Goal: Task Accomplishment & Management: Manage account settings

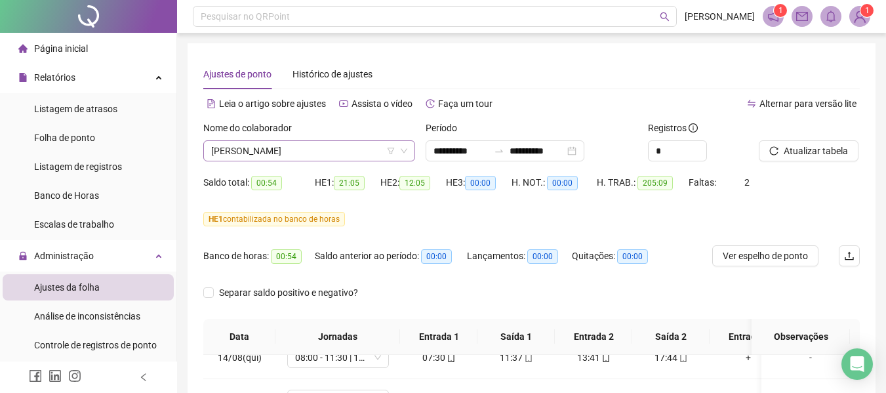
click at [309, 146] on span "[PERSON_NAME]" at bounding box center [309, 151] width 196 height 20
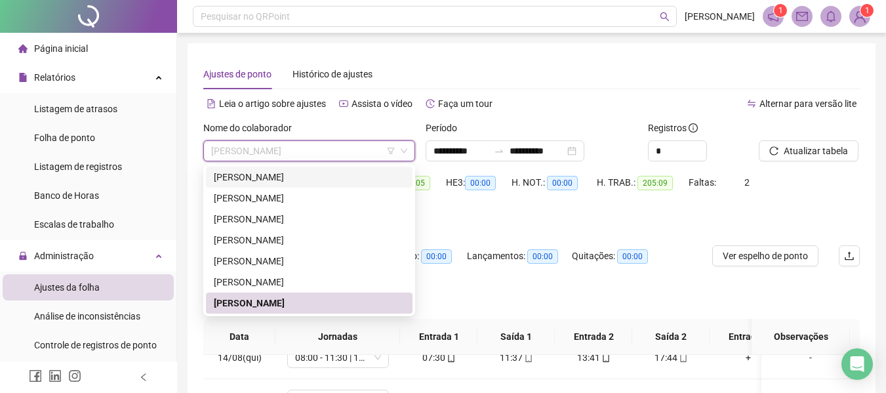
click at [286, 175] on div "[PERSON_NAME]" at bounding box center [309, 177] width 191 height 14
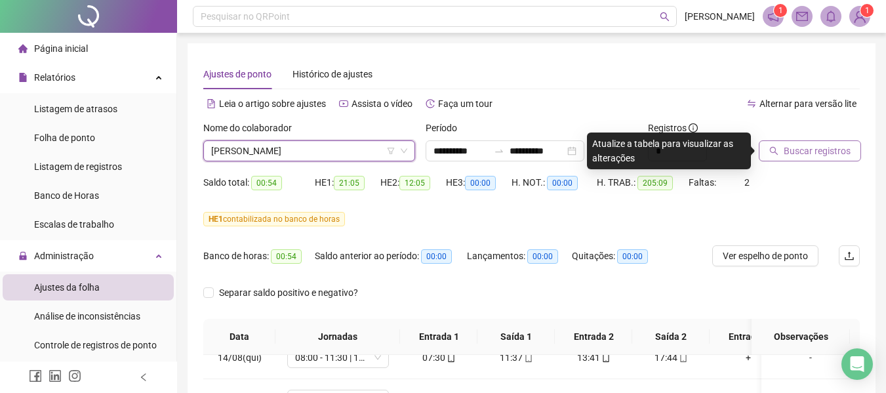
click at [796, 152] on span "Buscar registros" at bounding box center [817, 151] width 67 height 14
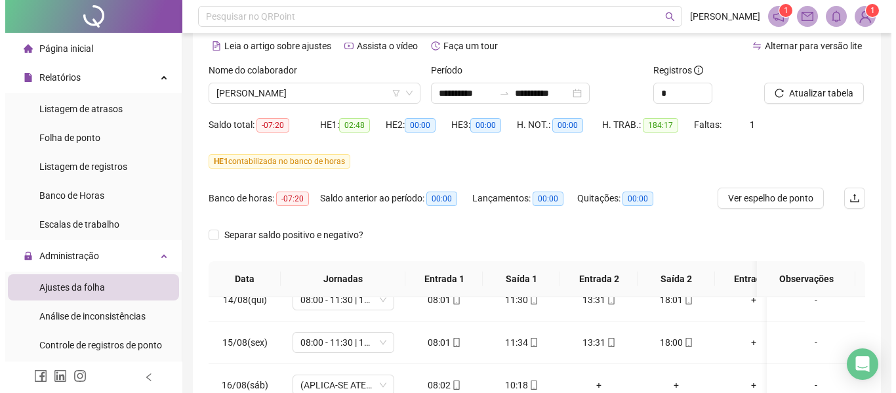
scroll to position [14, 0]
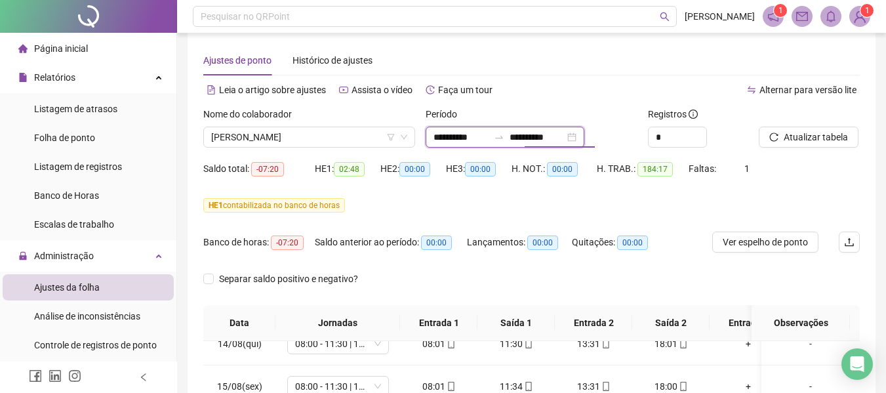
click at [553, 137] on input "**********" at bounding box center [537, 137] width 55 height 14
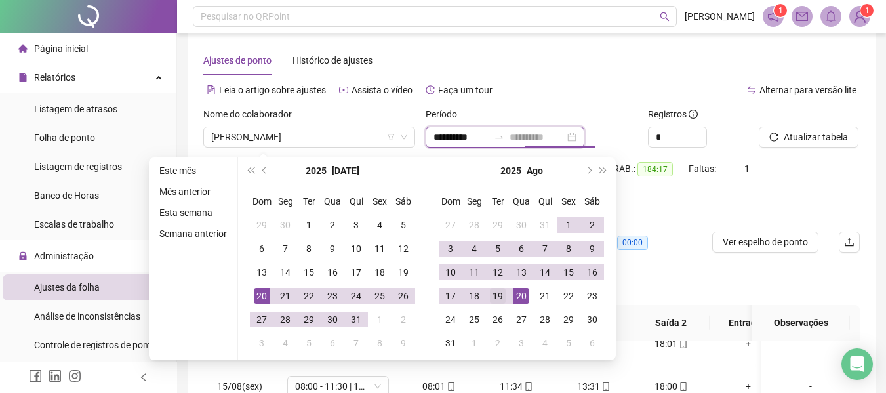
type input "**********"
click at [497, 297] on div "19" at bounding box center [498, 296] width 16 height 16
type input "**********"
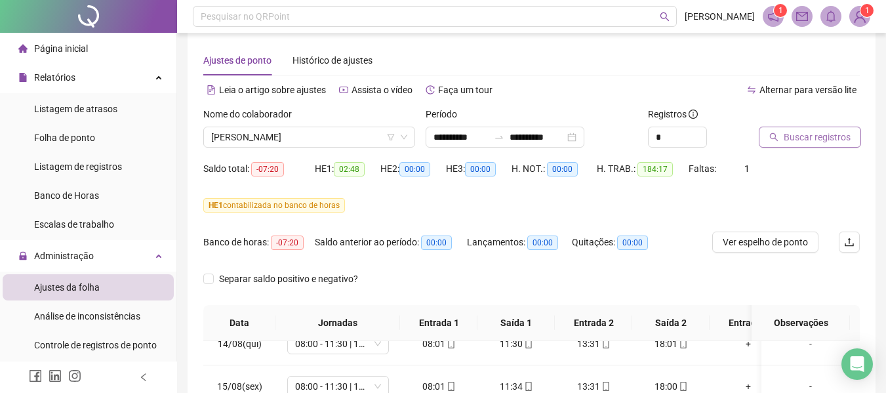
click at [840, 134] on span "Buscar registros" at bounding box center [817, 137] width 67 height 14
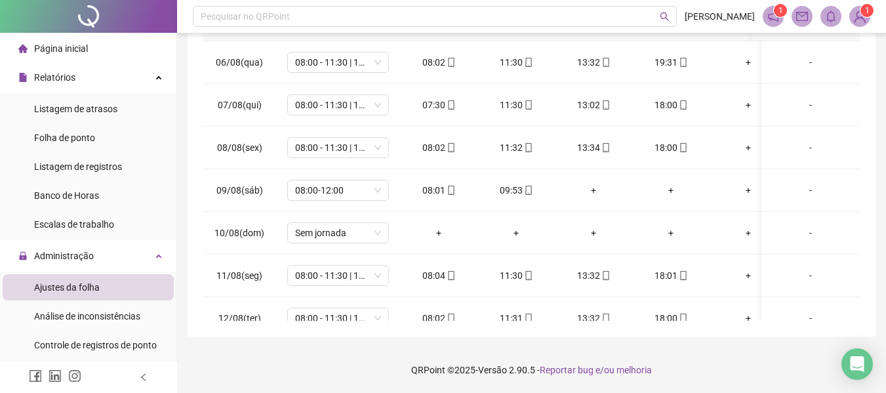
scroll to position [739, 0]
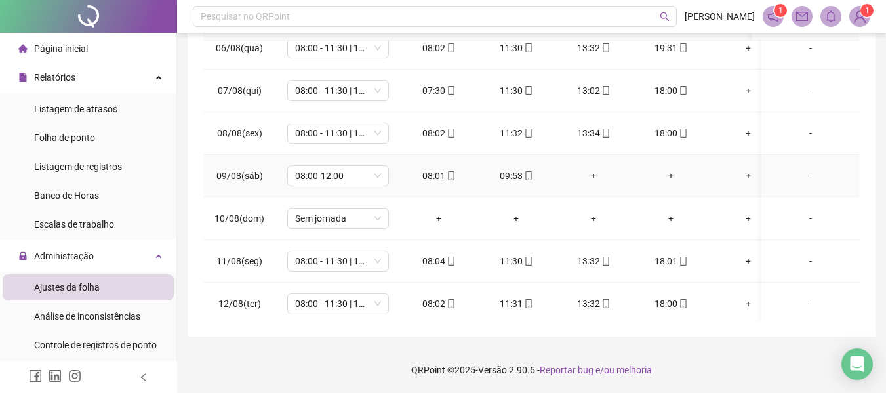
click at [798, 180] on div "-" at bounding box center [810, 176] width 77 height 14
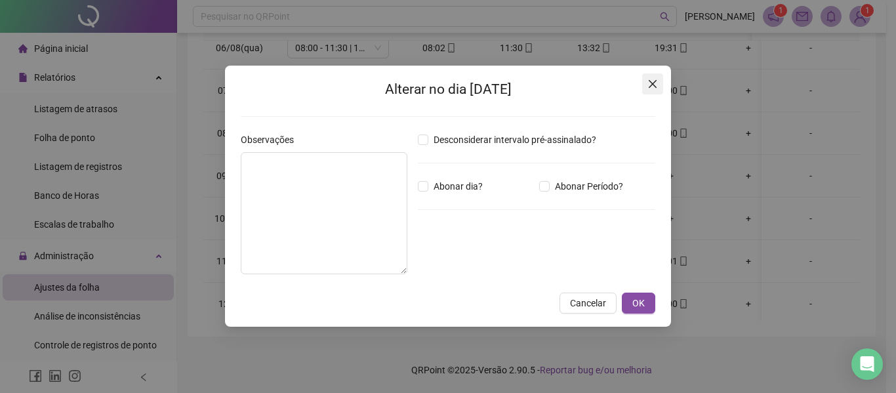
click at [656, 83] on icon "close" at bounding box center [652, 84] width 10 height 10
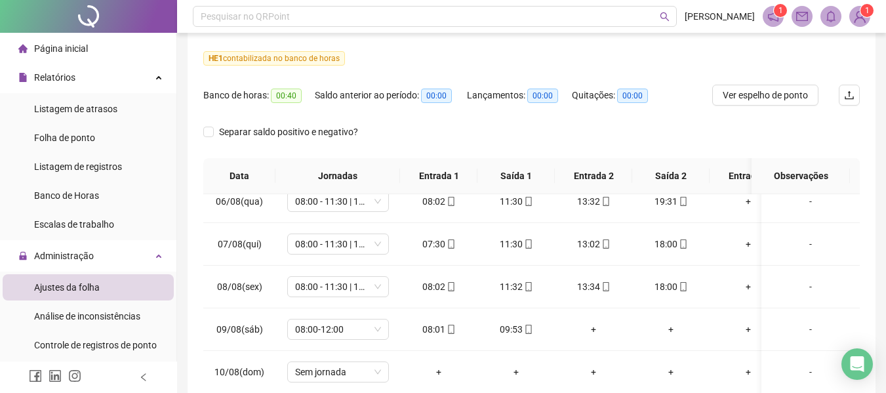
scroll to position [0, 0]
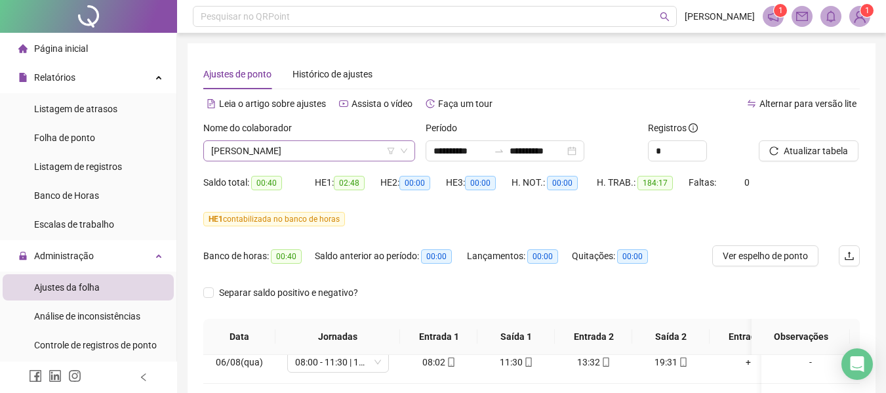
click at [293, 153] on span "[PERSON_NAME]" at bounding box center [309, 151] width 196 height 20
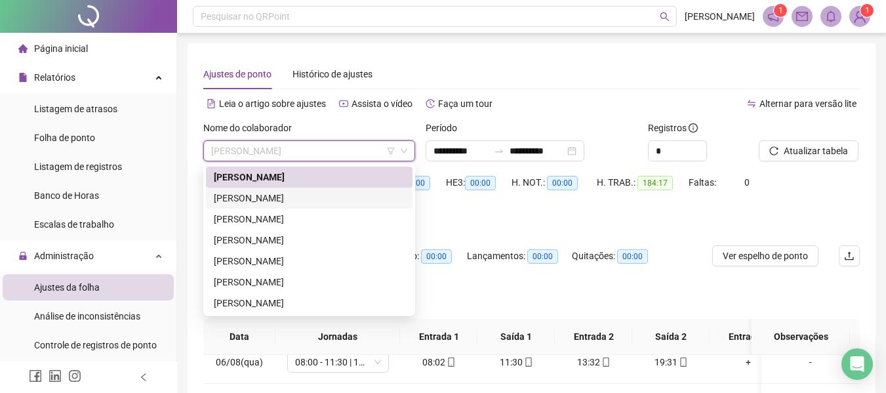
click at [273, 194] on div "[PERSON_NAME]" at bounding box center [309, 198] width 191 height 14
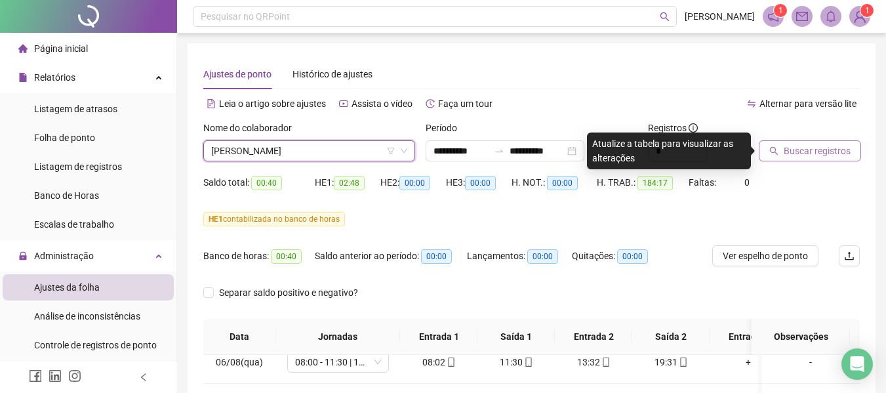
click at [816, 155] on span "Buscar registros" at bounding box center [817, 151] width 67 height 14
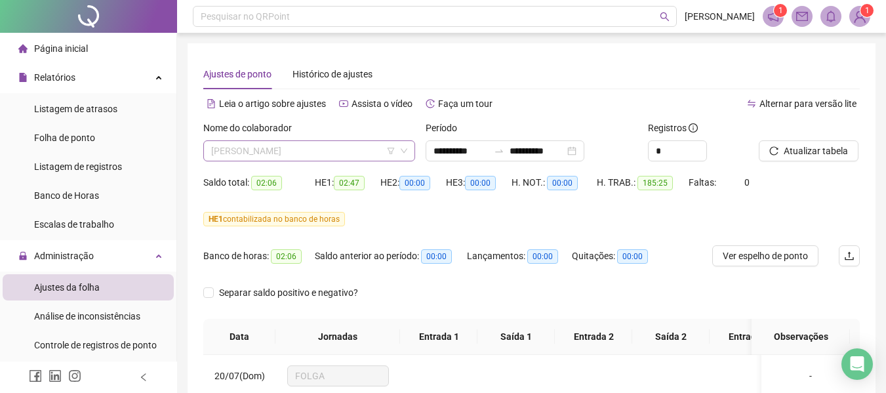
click at [277, 149] on span "[PERSON_NAME]" at bounding box center [309, 151] width 196 height 20
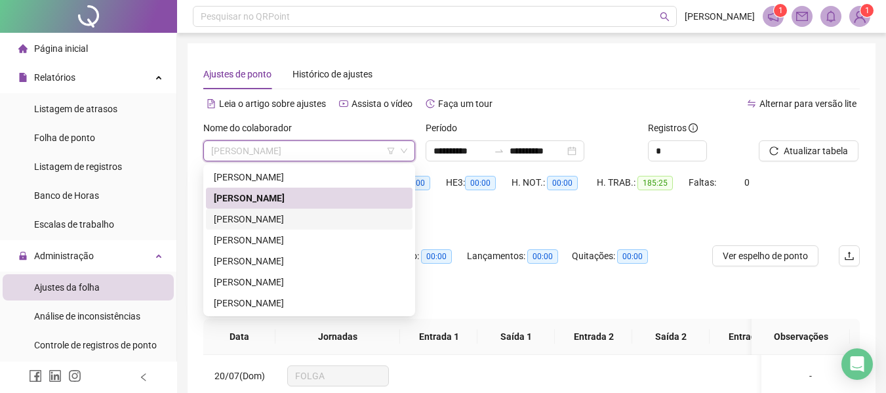
drag, startPoint x: 257, startPoint y: 222, endPoint x: 465, endPoint y: 211, distance: 208.9
click at [256, 222] on div "[PERSON_NAME]" at bounding box center [309, 219] width 191 height 14
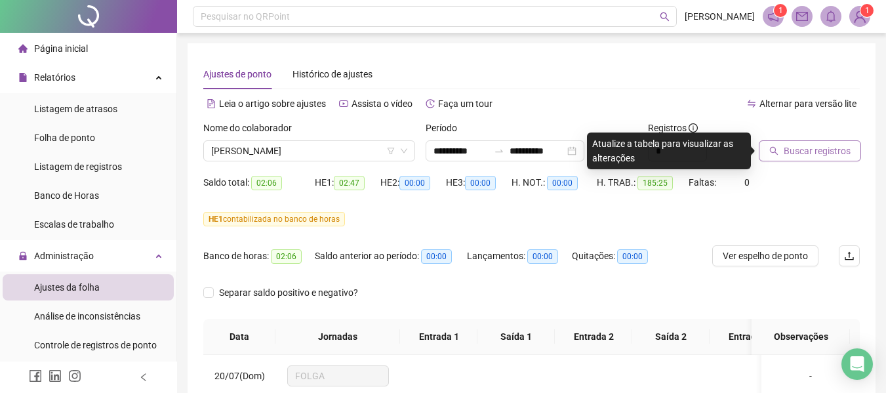
click at [827, 155] on span "Buscar registros" at bounding box center [817, 151] width 67 height 14
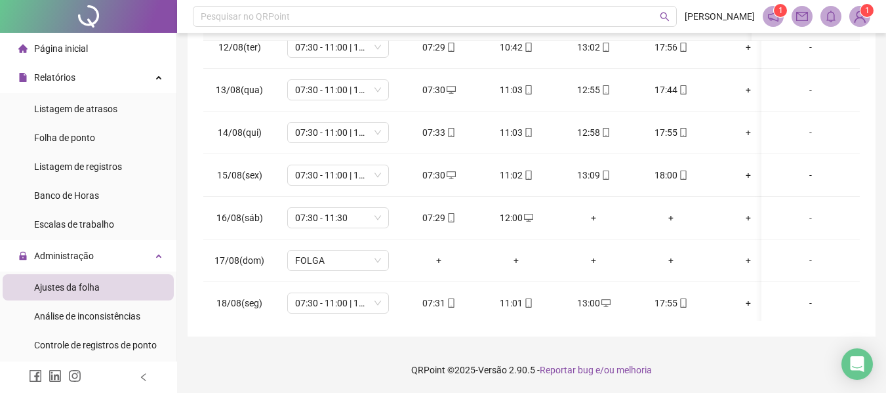
scroll to position [1052, 0]
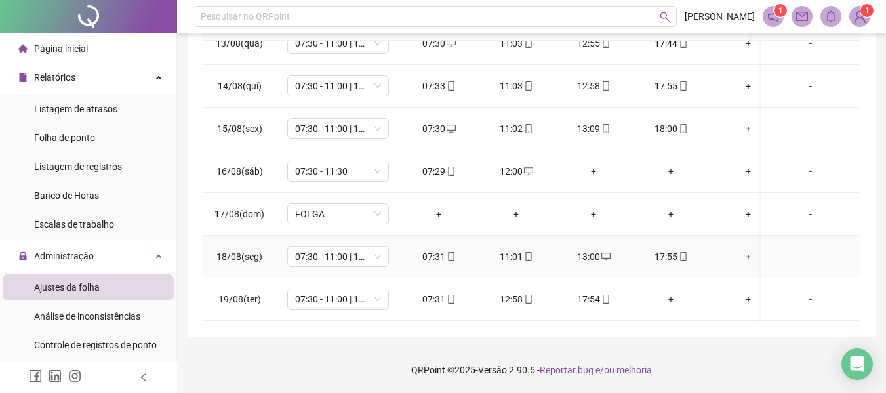
click at [607, 253] on icon "desktop" at bounding box center [606, 257] width 9 height 8
type input "**********"
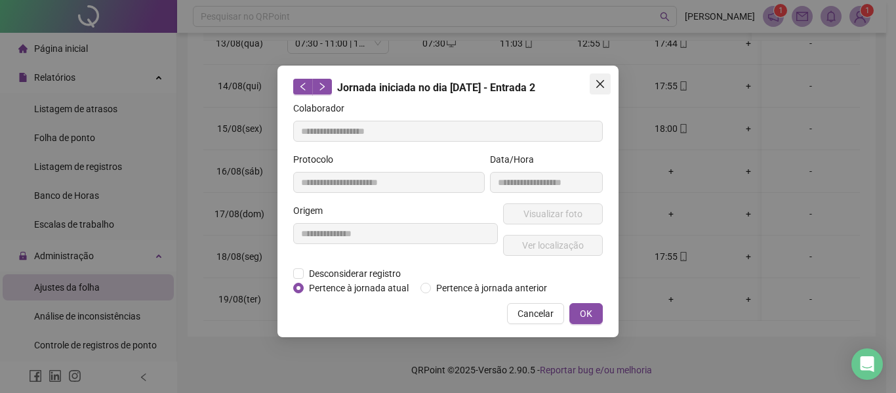
click at [599, 83] on icon "close" at bounding box center [600, 84] width 8 height 8
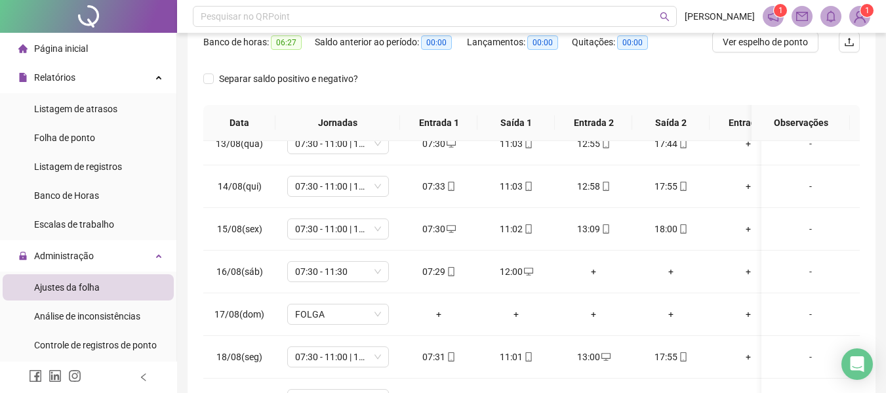
scroll to position [0, 0]
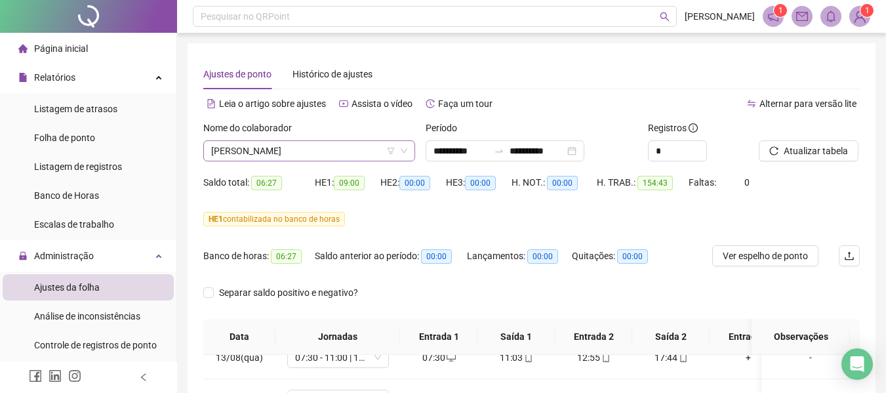
click at [286, 148] on span "[PERSON_NAME]" at bounding box center [309, 151] width 196 height 20
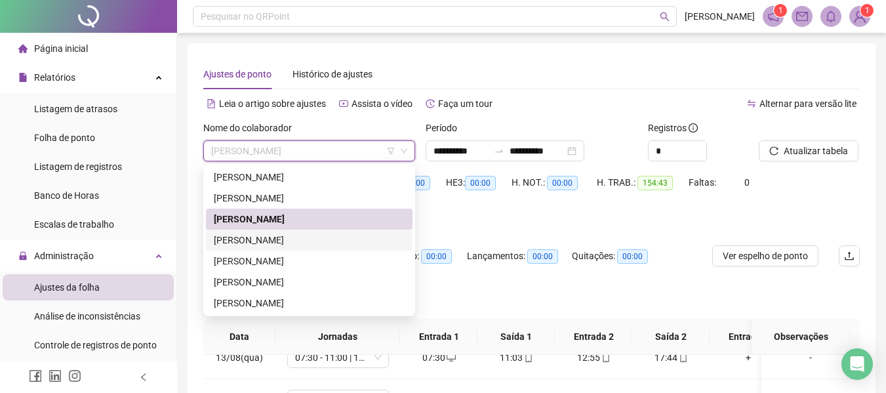
click at [271, 237] on div "[PERSON_NAME]" at bounding box center [309, 240] width 191 height 14
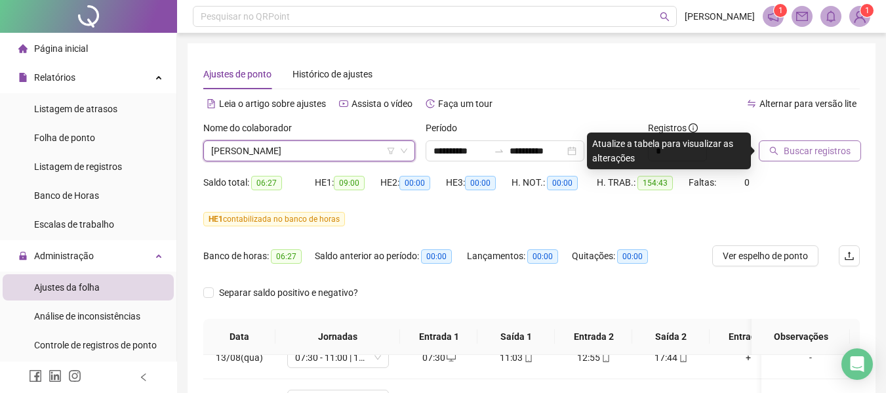
click at [799, 149] on span "Buscar registros" at bounding box center [817, 151] width 67 height 14
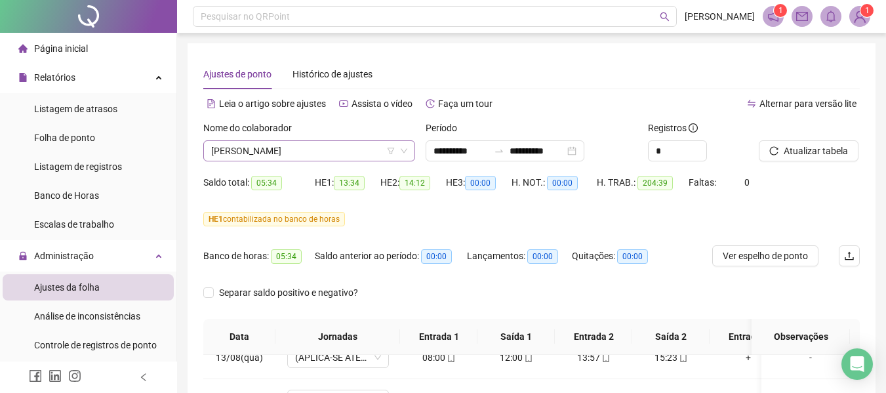
click at [326, 152] on span "[PERSON_NAME]" at bounding box center [309, 151] width 196 height 20
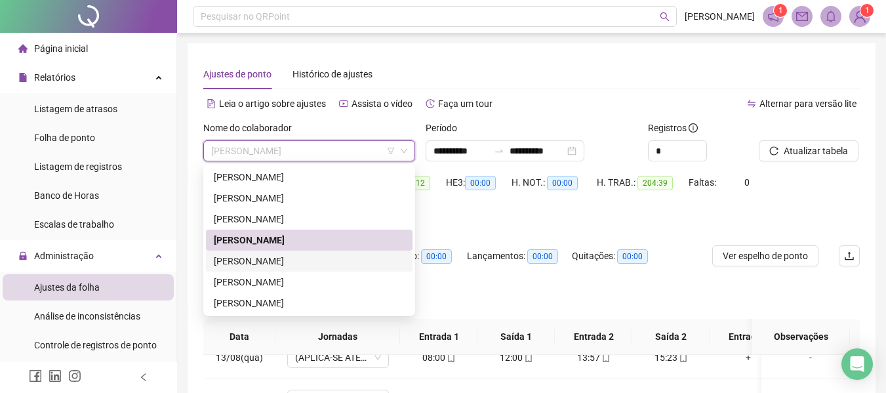
click at [290, 259] on div "[PERSON_NAME]" at bounding box center [309, 261] width 191 height 14
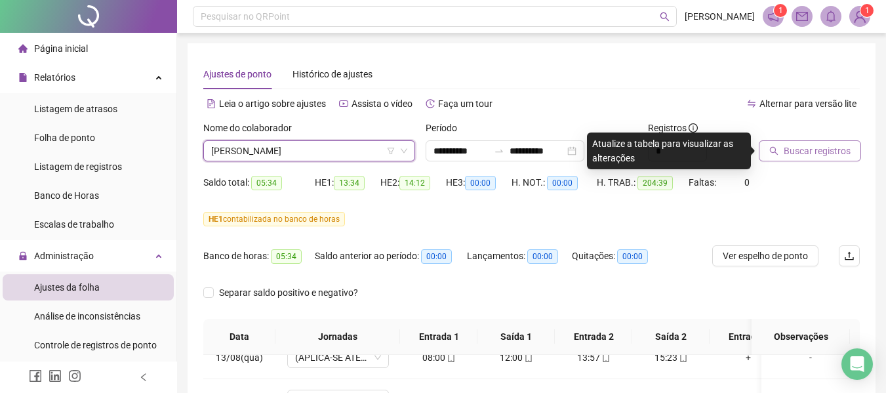
click at [798, 160] on button "Buscar registros" at bounding box center [810, 150] width 102 height 21
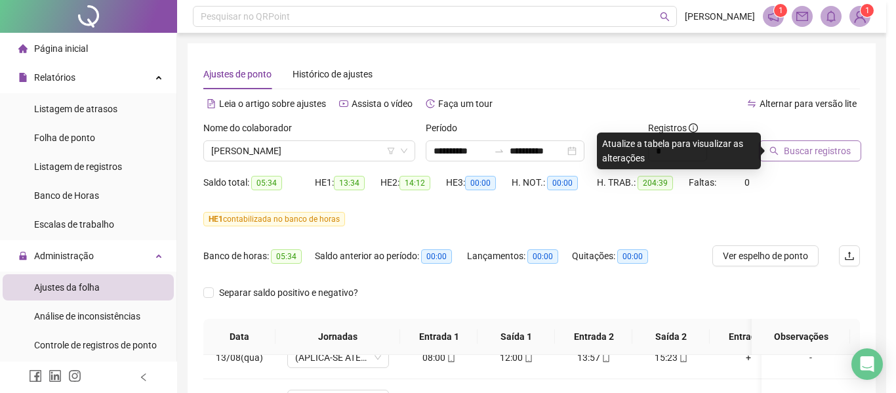
click at [798, 159] on div "Buscando registros Os registros de ponto estão sendo buscados... OK" at bounding box center [448, 196] width 896 height 393
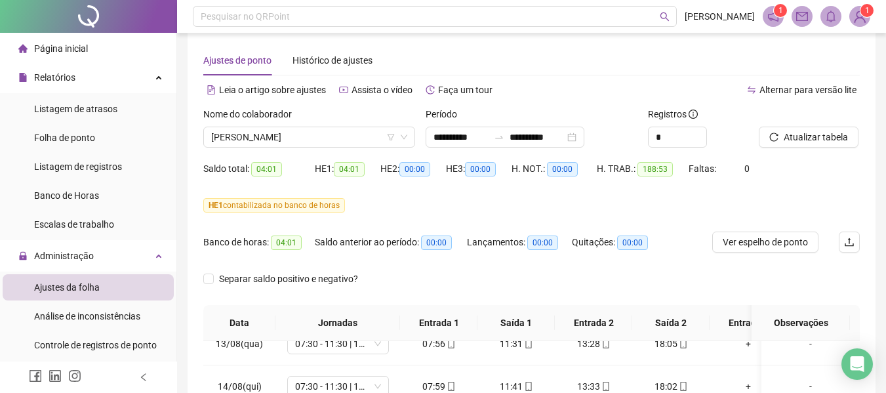
scroll to position [12, 0]
click at [305, 139] on span "[PERSON_NAME]" at bounding box center [309, 139] width 196 height 20
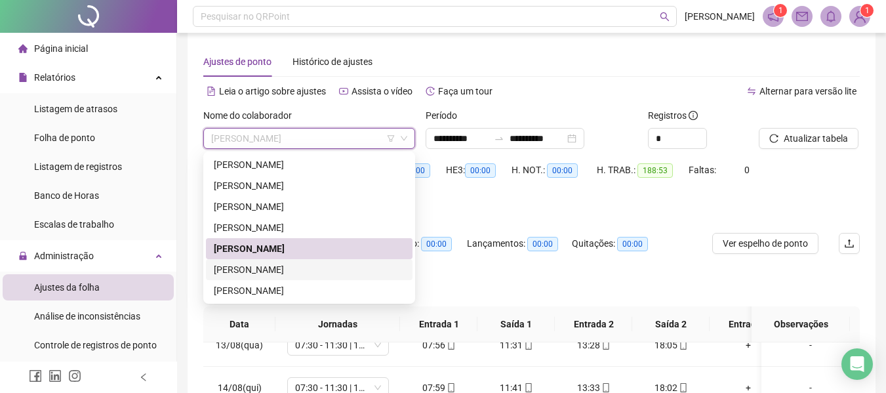
click at [253, 272] on div "[PERSON_NAME]" at bounding box center [309, 269] width 191 height 14
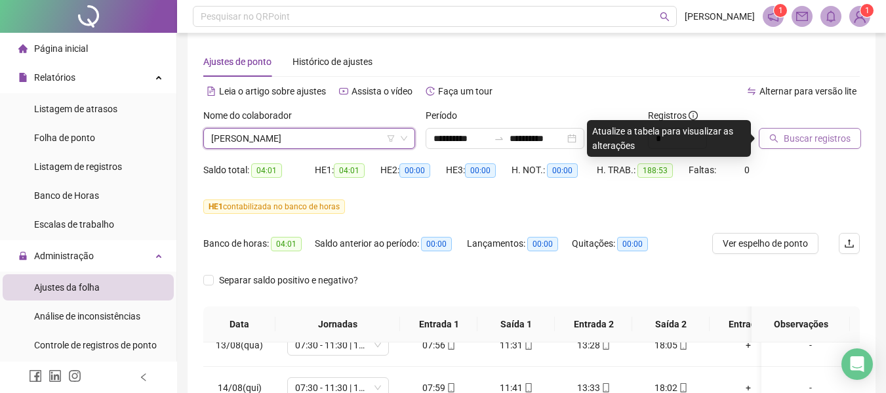
drag, startPoint x: 805, startPoint y: 154, endPoint x: 808, endPoint y: 148, distance: 7.3
click at [805, 154] on div "Buscar registros" at bounding box center [810, 133] width 112 height 51
click at [812, 141] on span "Buscar registros" at bounding box center [817, 138] width 67 height 14
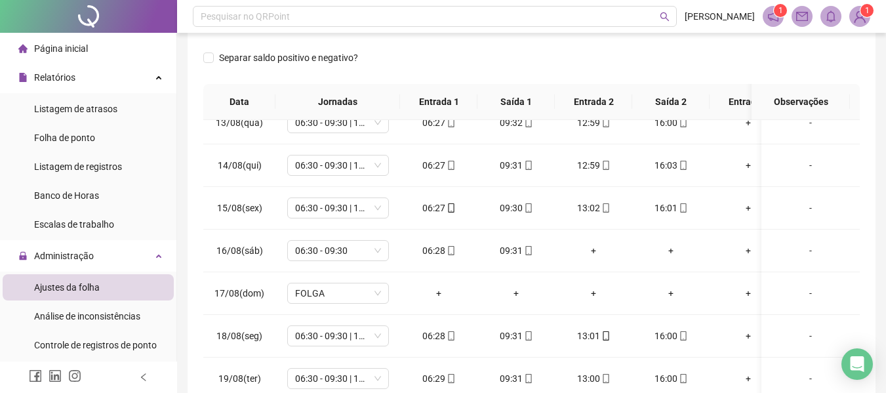
scroll to position [0, 0]
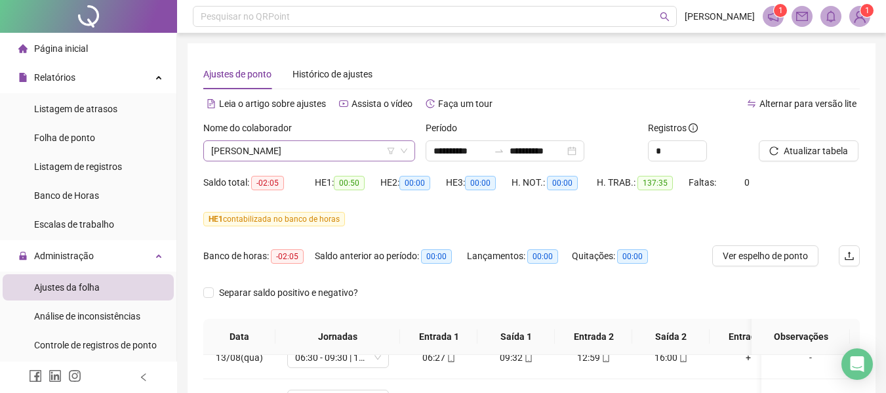
click at [271, 148] on span "[PERSON_NAME]" at bounding box center [309, 151] width 196 height 20
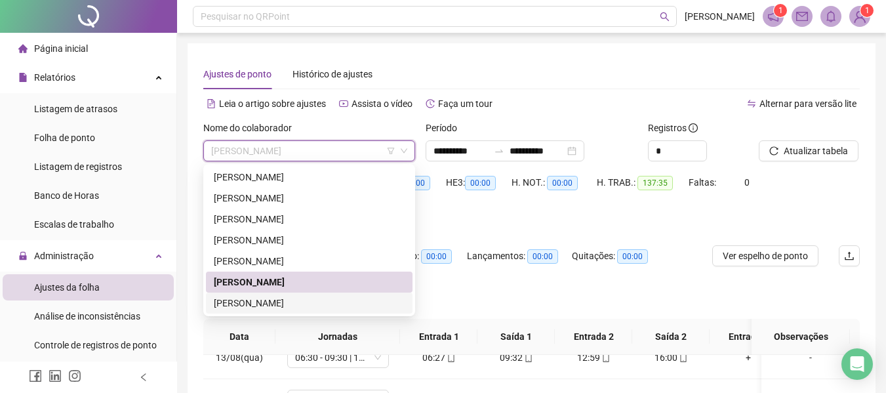
click at [277, 298] on div "[PERSON_NAME]" at bounding box center [309, 303] width 191 height 14
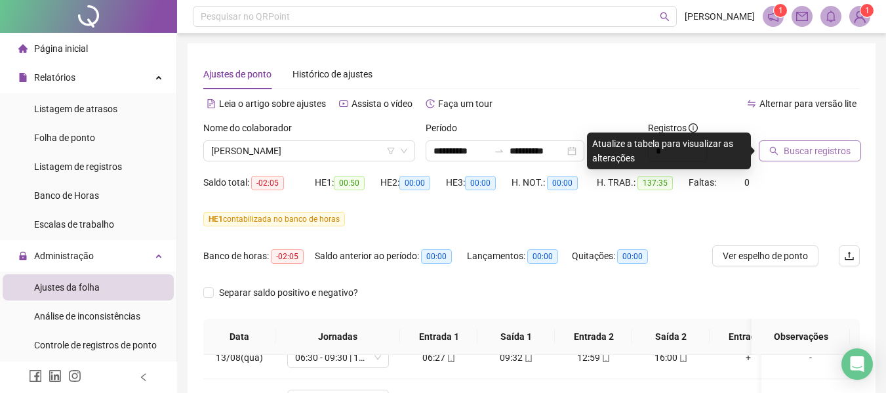
click at [814, 150] on span "Buscar registros" at bounding box center [817, 151] width 67 height 14
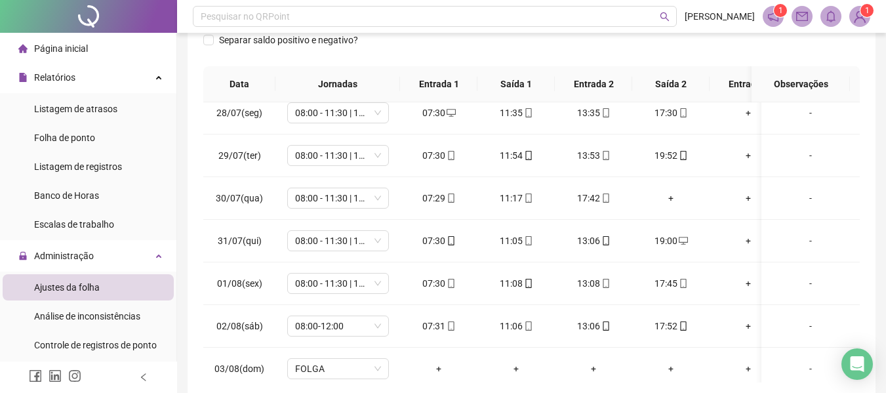
scroll to position [362, 0]
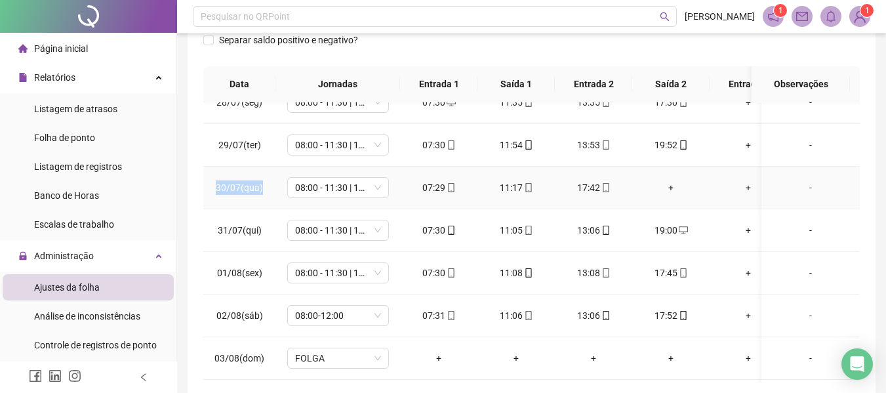
drag, startPoint x: 213, startPoint y: 187, endPoint x: 275, endPoint y: 192, distance: 61.8
click at [275, 192] on td "30/07(qua)" at bounding box center [239, 188] width 72 height 43
copy span "30/07(qua)"
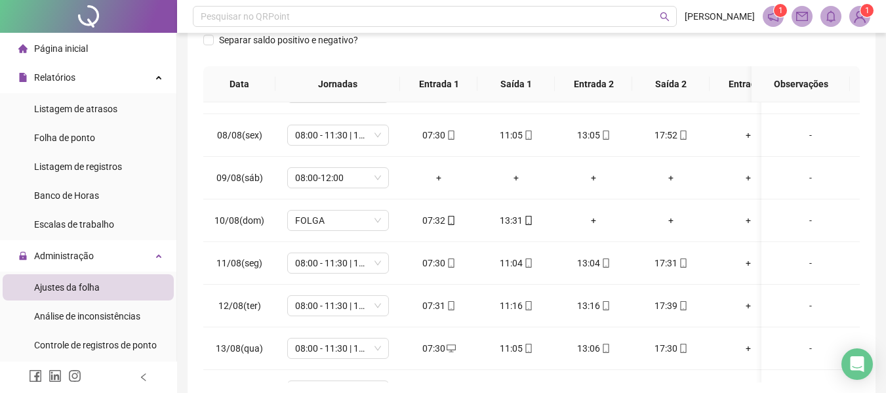
scroll to position [816, 0]
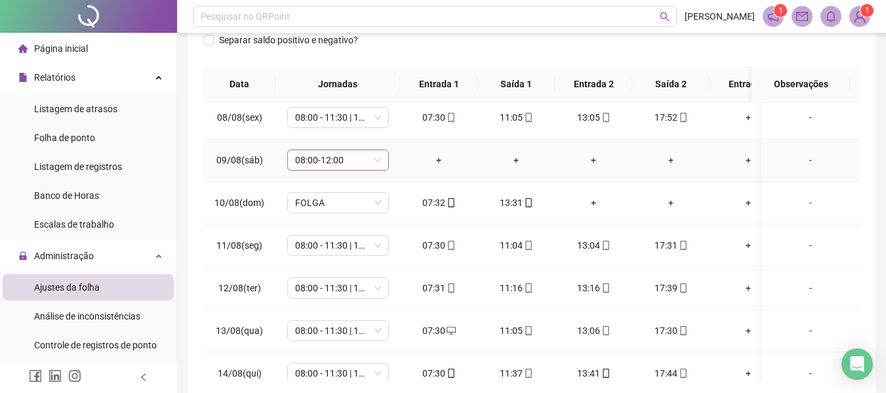
click at [349, 165] on span "08:00-12:00" at bounding box center [338, 160] width 86 height 20
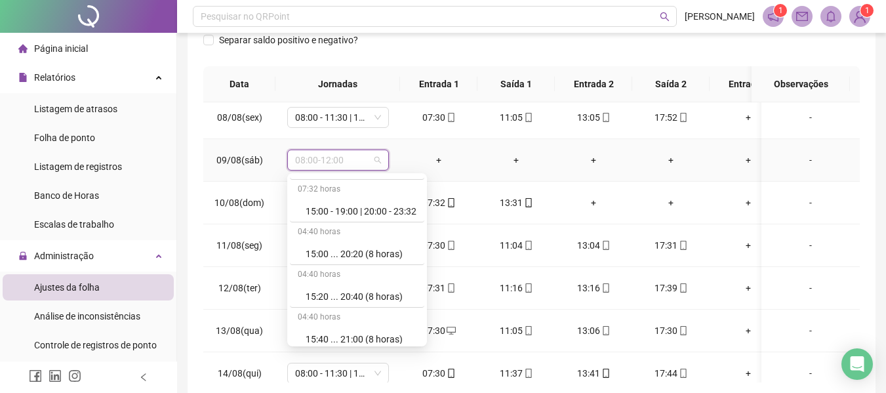
scroll to position [7806, 0]
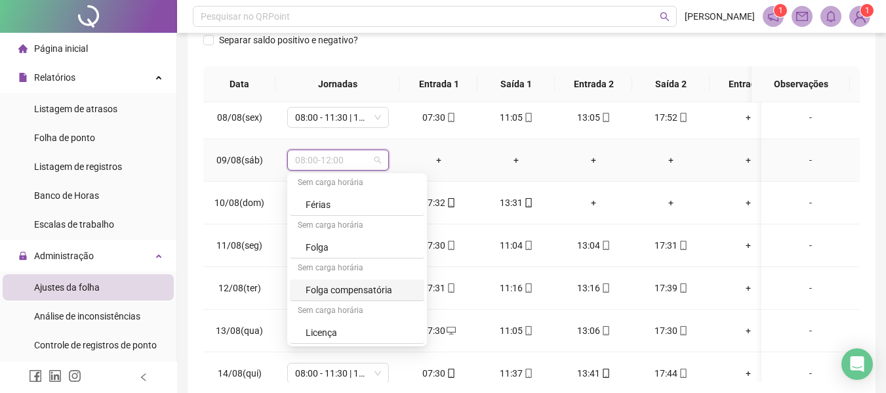
click at [386, 290] on div "Folga compensatória" at bounding box center [361, 290] width 111 height 14
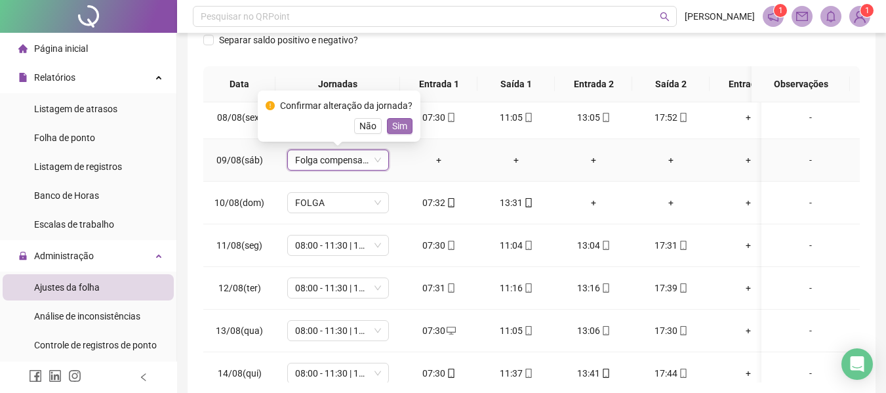
click at [403, 122] on span "Sim" at bounding box center [399, 126] width 15 height 14
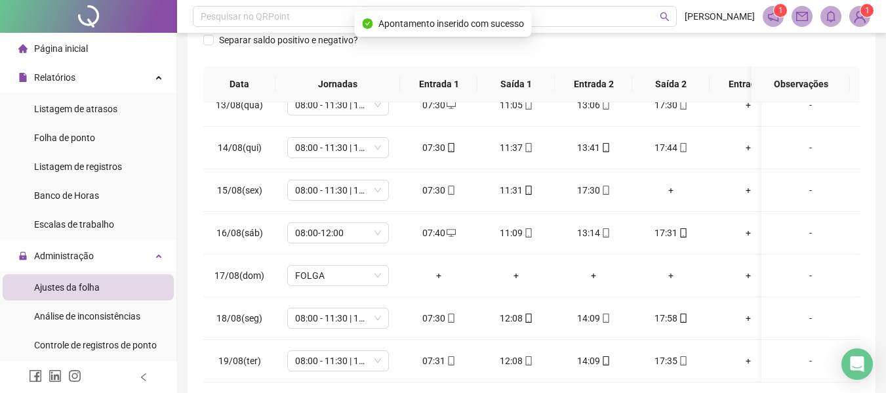
scroll to position [1052, 0]
drag, startPoint x: 216, startPoint y: 180, endPoint x: 267, endPoint y: 180, distance: 51.2
click at [267, 180] on td "15/08(sex)" at bounding box center [239, 190] width 72 height 43
copy span "15/08(sex)"
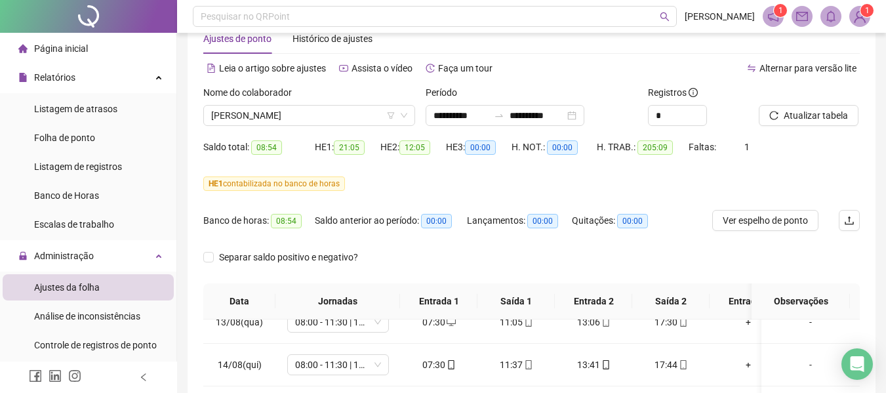
scroll to position [25, 0]
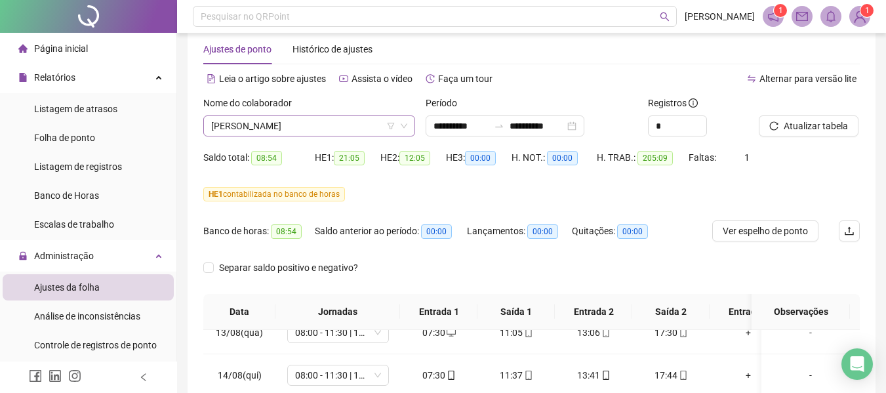
click at [332, 119] on div "Nome do colaborador [PERSON_NAME]" at bounding box center [309, 116] width 212 height 41
click at [331, 121] on span "[PERSON_NAME]" at bounding box center [309, 126] width 196 height 20
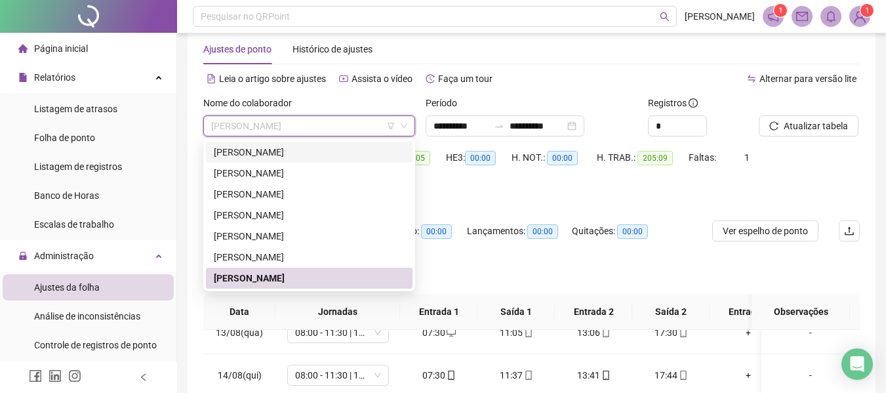
click at [299, 148] on div "[PERSON_NAME]" at bounding box center [309, 152] width 191 height 14
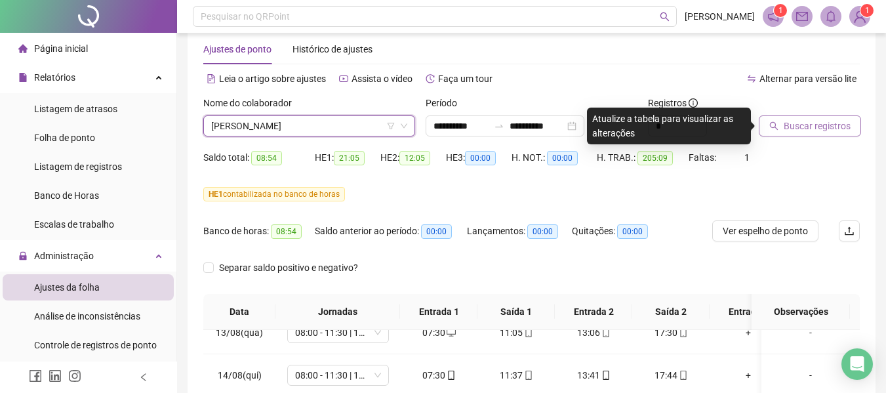
click at [834, 123] on span "Buscar registros" at bounding box center [817, 126] width 67 height 14
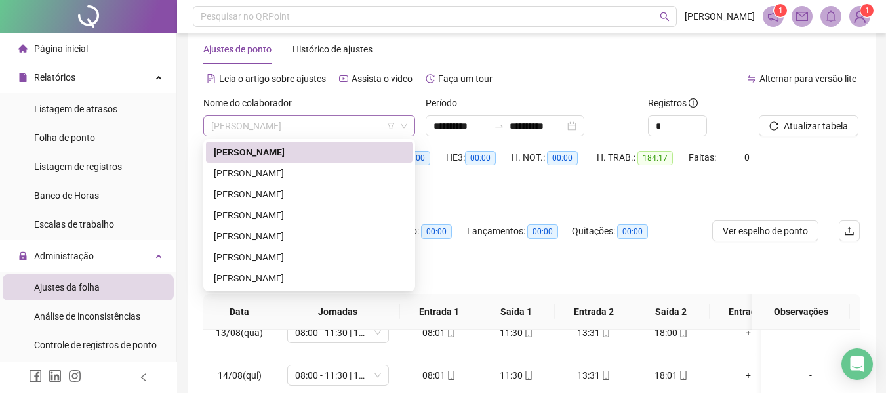
click at [263, 127] on span "[PERSON_NAME]" at bounding box center [309, 126] width 196 height 20
click at [261, 276] on div "[PERSON_NAME]" at bounding box center [309, 278] width 191 height 14
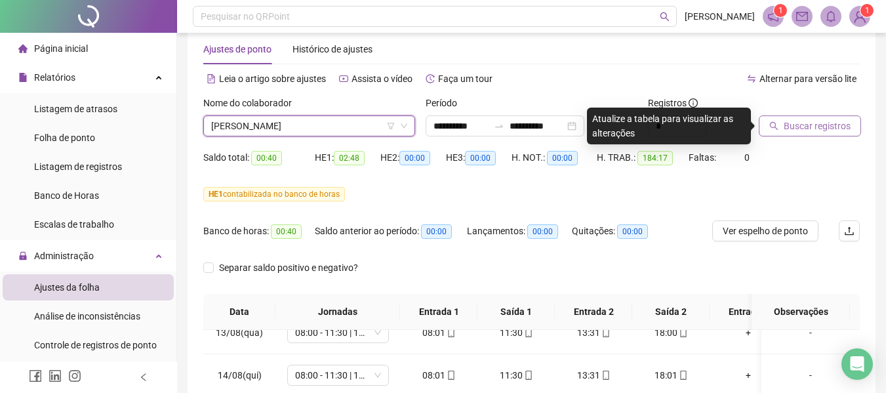
click at [828, 127] on span "Buscar registros" at bounding box center [817, 126] width 67 height 14
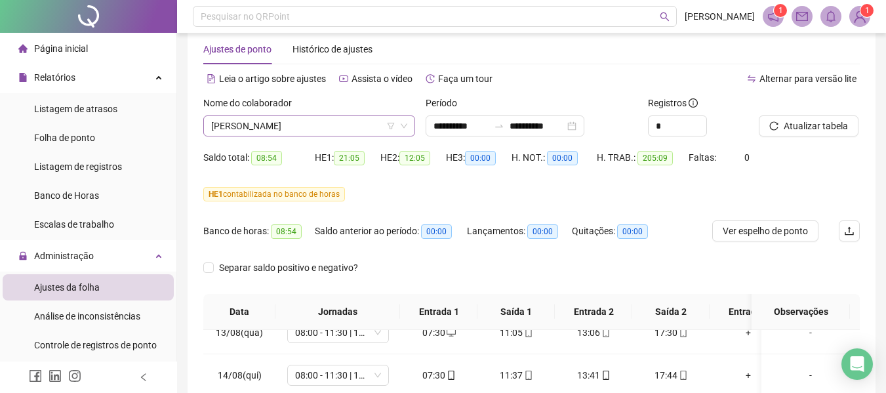
click at [319, 125] on span "[PERSON_NAME]" at bounding box center [309, 126] width 196 height 20
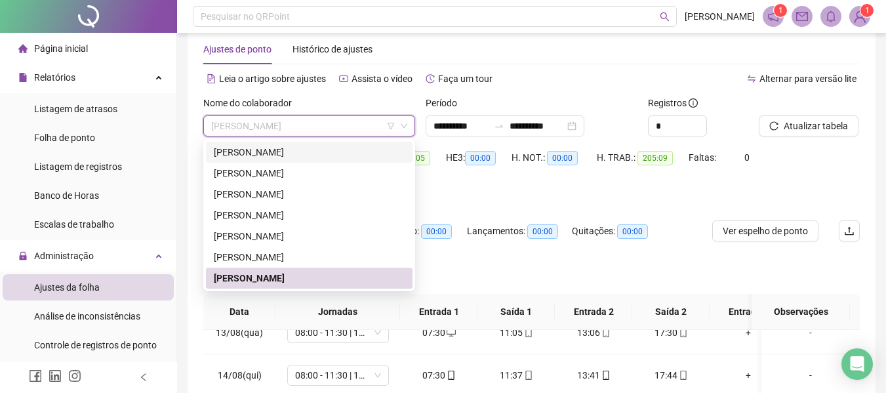
click at [289, 154] on div "[PERSON_NAME]" at bounding box center [309, 152] width 191 height 14
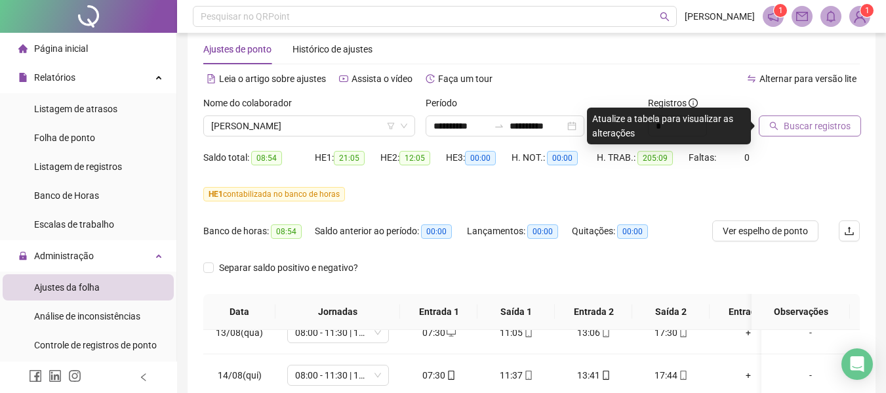
click at [819, 132] on span "Buscar registros" at bounding box center [817, 126] width 67 height 14
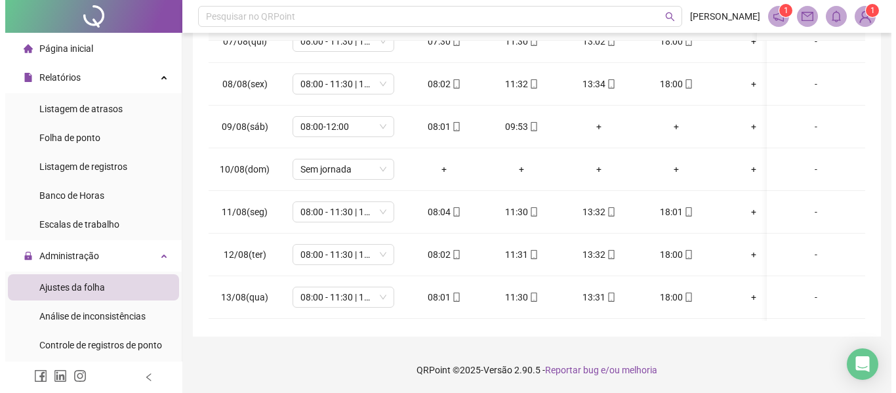
scroll to position [760, 0]
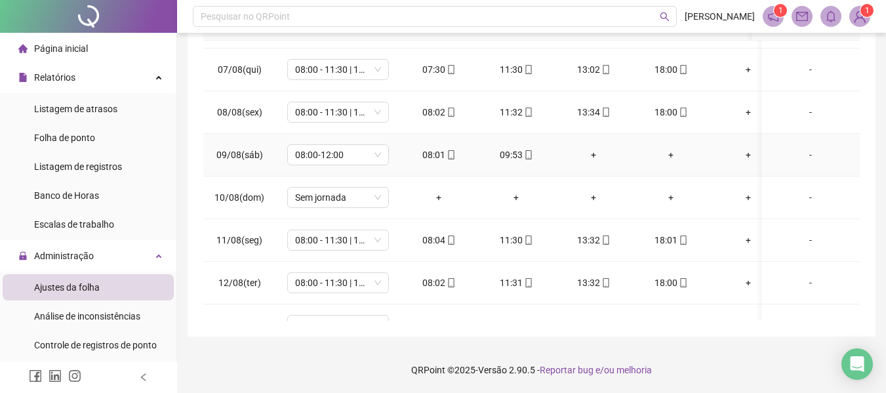
click at [808, 158] on div "-" at bounding box center [810, 155] width 77 height 14
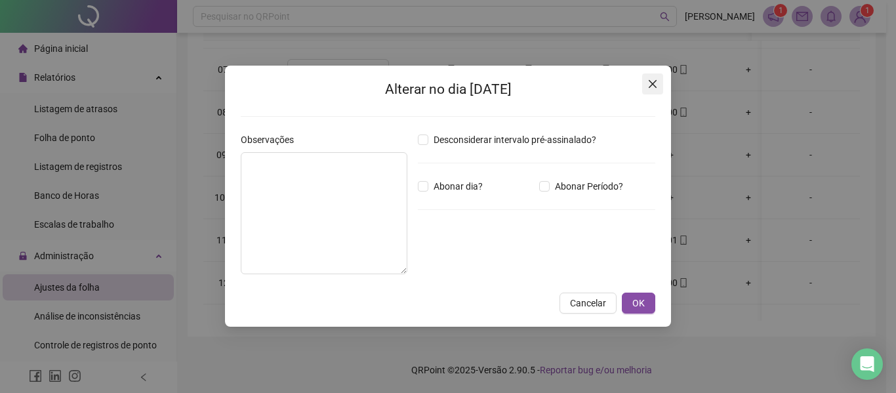
click at [648, 81] on icon "close" at bounding box center [652, 84] width 10 height 10
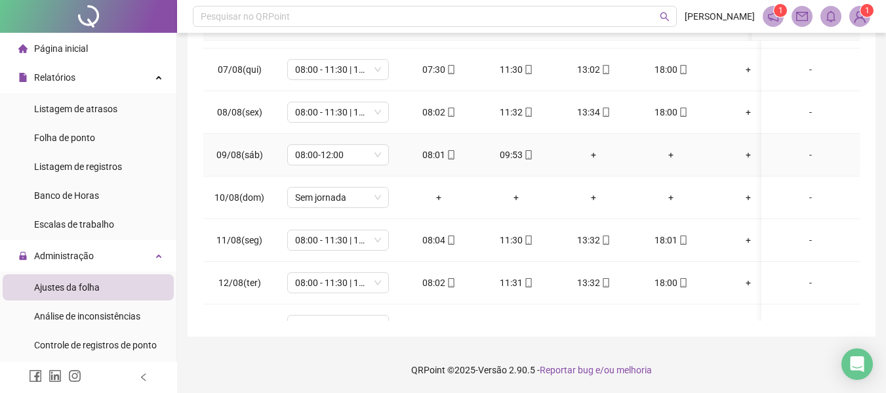
click at [797, 158] on div "-" at bounding box center [810, 155] width 77 height 14
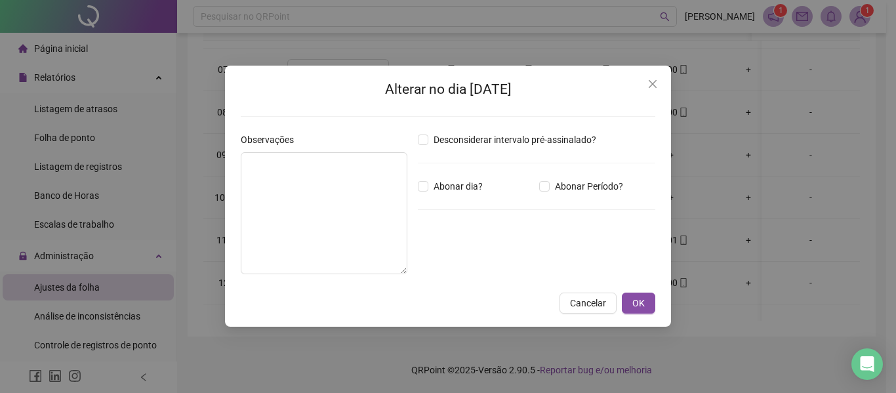
drag, startPoint x: 544, startPoint y: 171, endPoint x: 544, endPoint y: 178, distance: 7.2
click at [544, 171] on div "Desconsiderar intervalo pré-assinalado? Abonar dia? Abonar Período? Horas a abo…" at bounding box center [537, 209] width 248 height 152
drag, startPoint x: 462, startPoint y: 261, endPoint x: 411, endPoint y: 258, distance: 51.9
click at [411, 258] on div "Observações Desconsiderar intervalo pré-assinalado? Abonar dia? Abonar Período?…" at bounding box center [448, 209] width 425 height 152
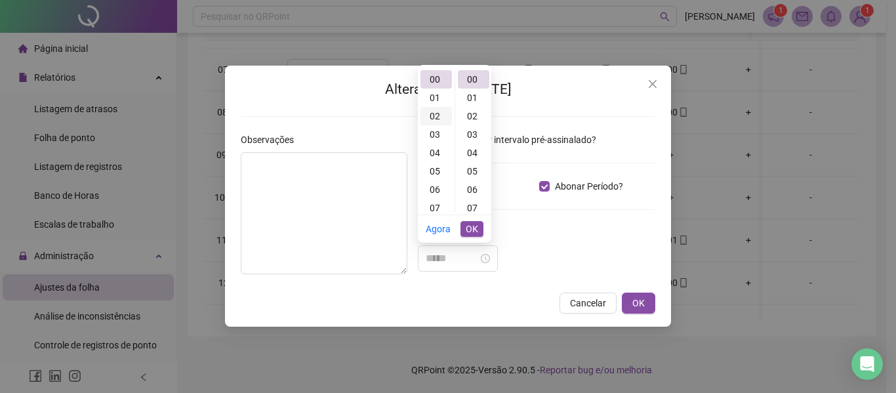
click at [437, 116] on div "02" at bounding box center [436, 116] width 31 height 18
click at [478, 77] on div "00" at bounding box center [473, 79] width 31 height 18
click at [571, 225] on div "Desconsiderar intervalo pré-assinalado? Abonar dia? Abonar Período? Horas a abo…" at bounding box center [537, 209] width 248 height 152
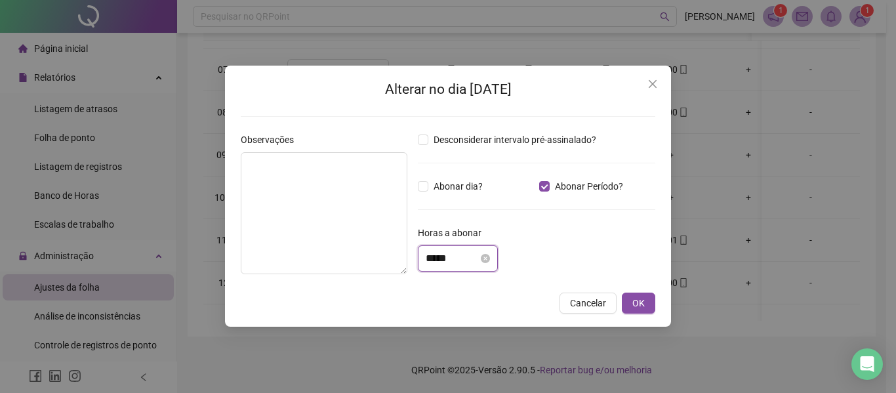
drag, startPoint x: 443, startPoint y: 258, endPoint x: 454, endPoint y: 260, distance: 11.3
click at [443, 258] on input "*****" at bounding box center [452, 259] width 52 height 16
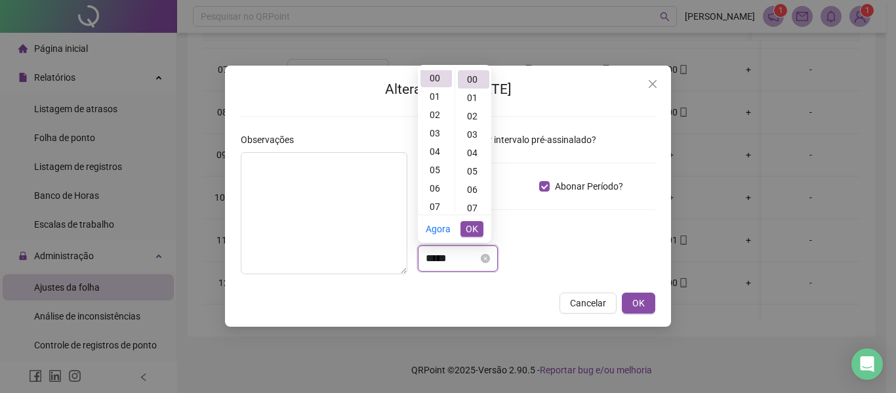
scroll to position [0, 0]
click at [436, 109] on div "02" at bounding box center [436, 116] width 31 height 18
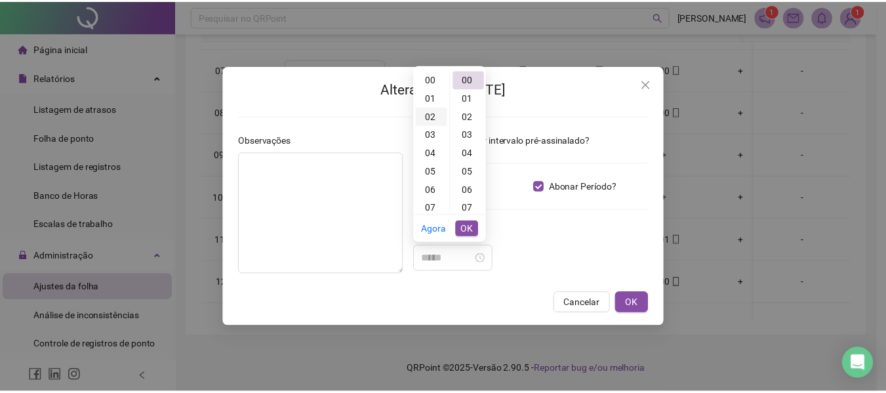
scroll to position [37, 0]
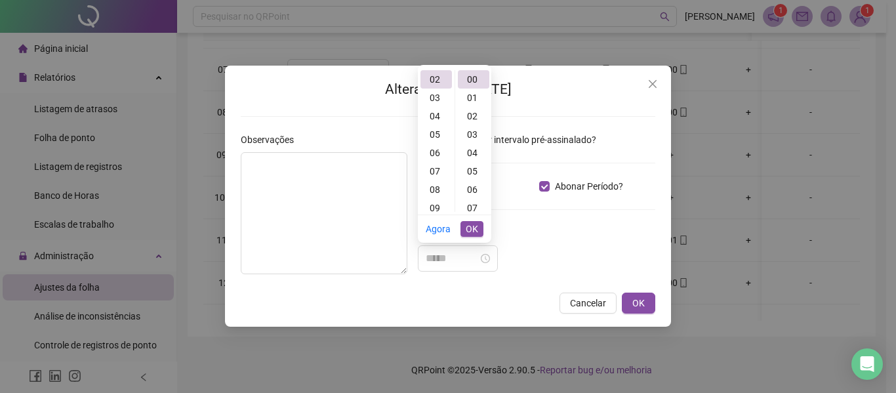
type input "*****"
click at [464, 235] on button "OK" at bounding box center [472, 229] width 23 height 16
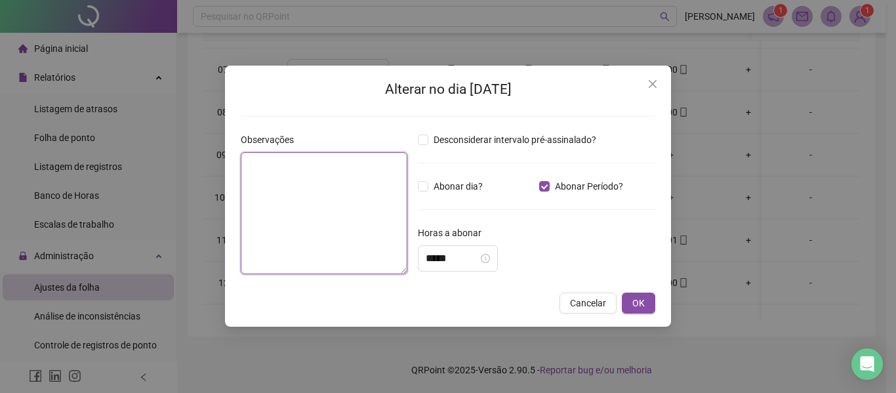
click at [287, 201] on textarea at bounding box center [324, 213] width 167 height 122
type textarea "**********"
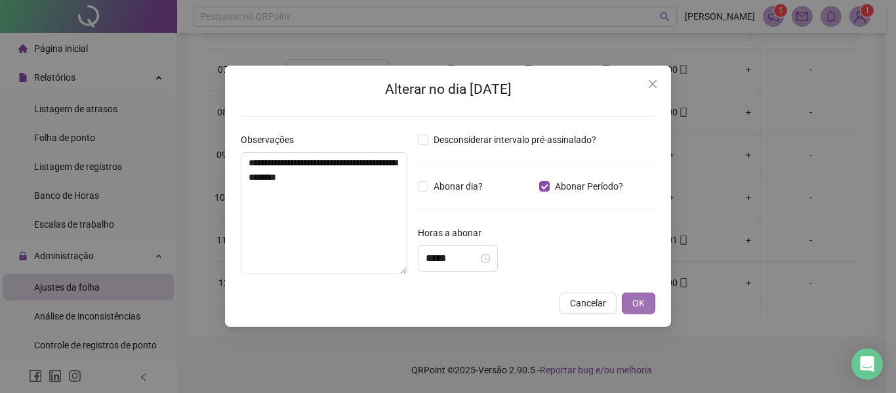
click at [636, 304] on span "OK" at bounding box center [638, 303] width 12 height 14
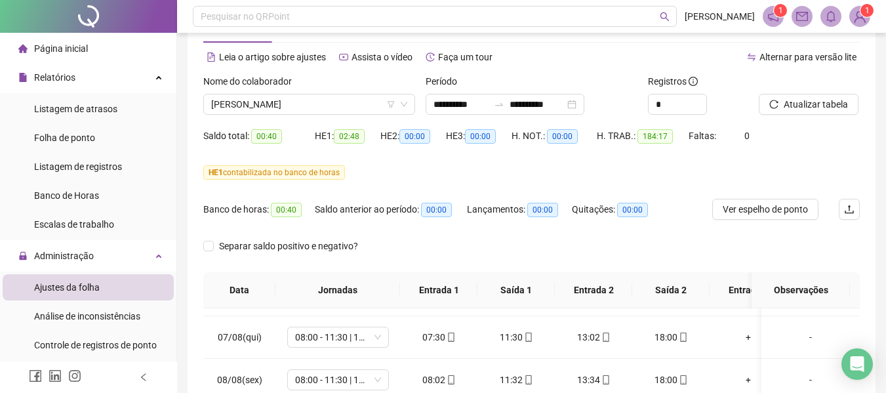
scroll to position [29, 0]
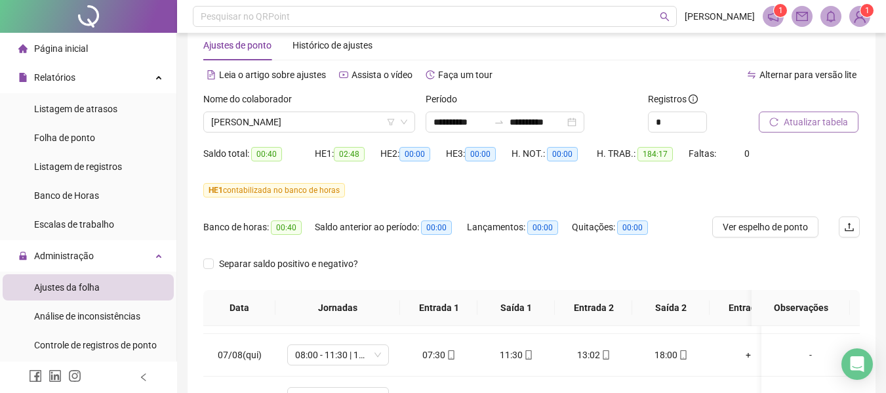
click at [825, 117] on span "Atualizar tabela" at bounding box center [816, 122] width 64 height 14
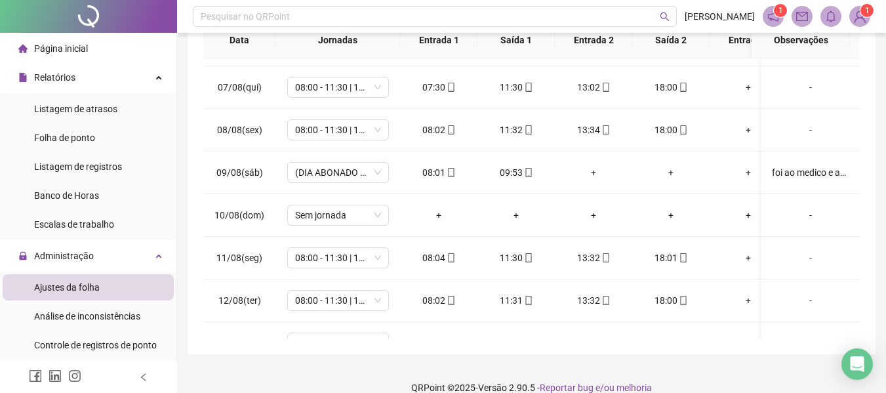
scroll to position [314, 0]
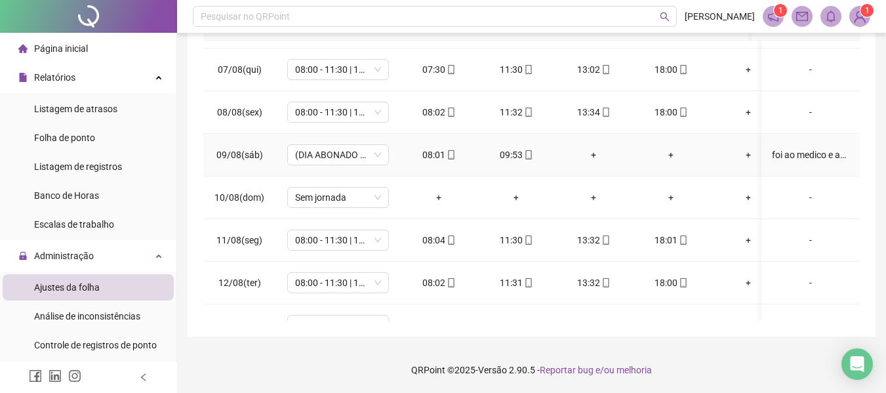
click at [796, 160] on div "foi ao medico e apresentou atestado de comparecimento" at bounding box center [810, 155] width 77 height 14
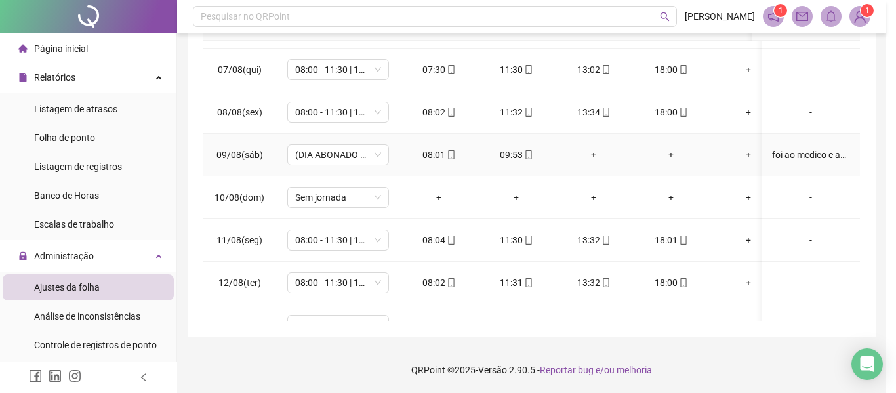
type textarea "**********"
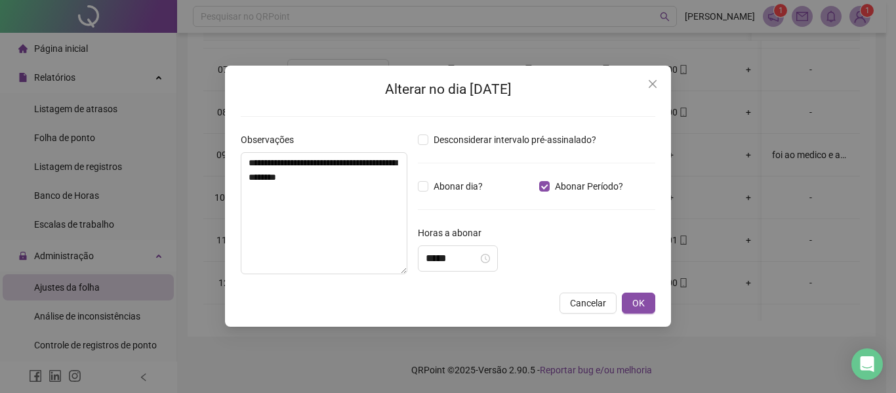
type input "*****"
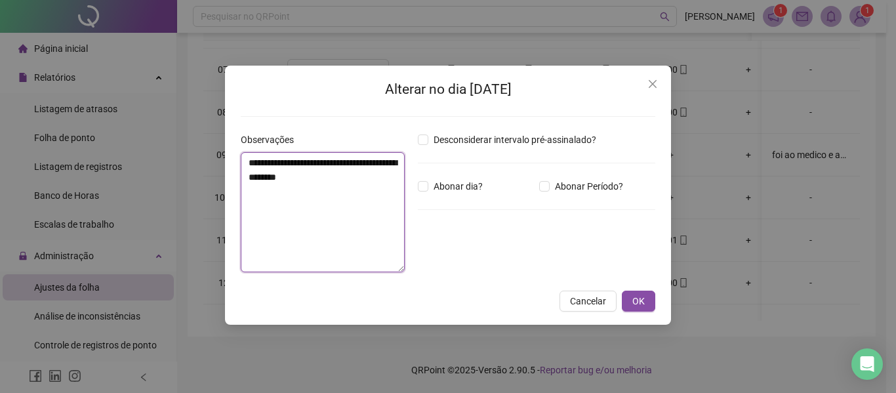
drag, startPoint x: 363, startPoint y: 186, endPoint x: 191, endPoint y: 137, distance: 179.2
click at [191, 137] on div "**********" at bounding box center [448, 196] width 896 height 393
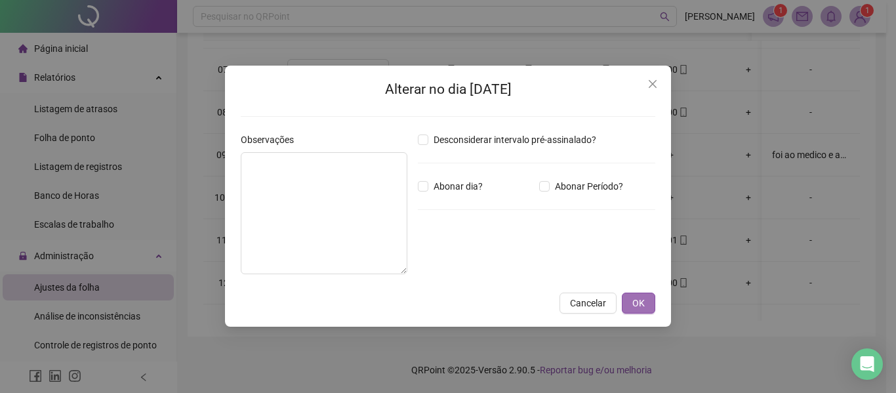
click at [641, 302] on span "OK" at bounding box center [638, 303] width 12 height 14
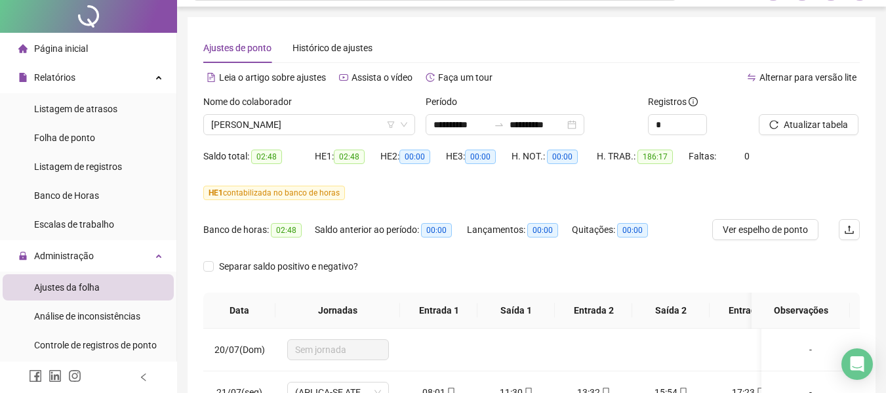
scroll to position [0, 0]
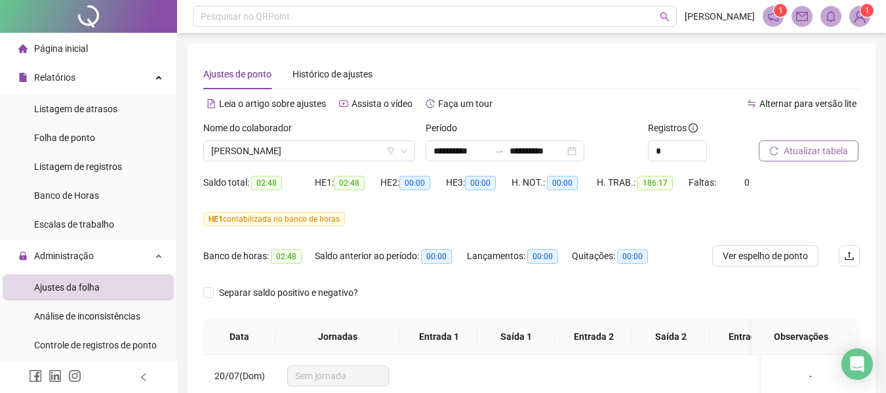
click at [840, 154] on span "Atualizar tabela" at bounding box center [816, 151] width 64 height 14
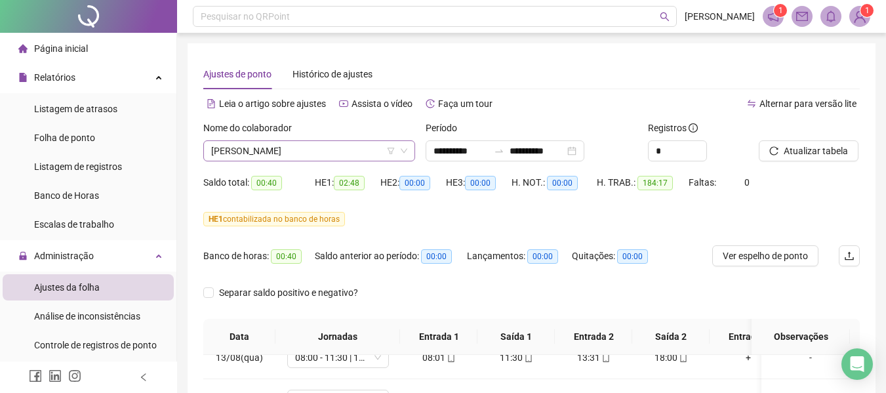
click at [266, 155] on span "[PERSON_NAME]" at bounding box center [309, 151] width 196 height 20
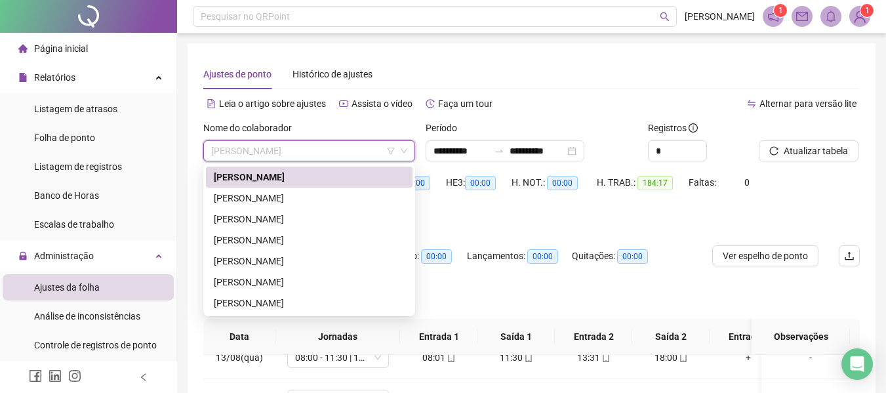
click at [266, 155] on span "[PERSON_NAME]" at bounding box center [309, 151] width 196 height 20
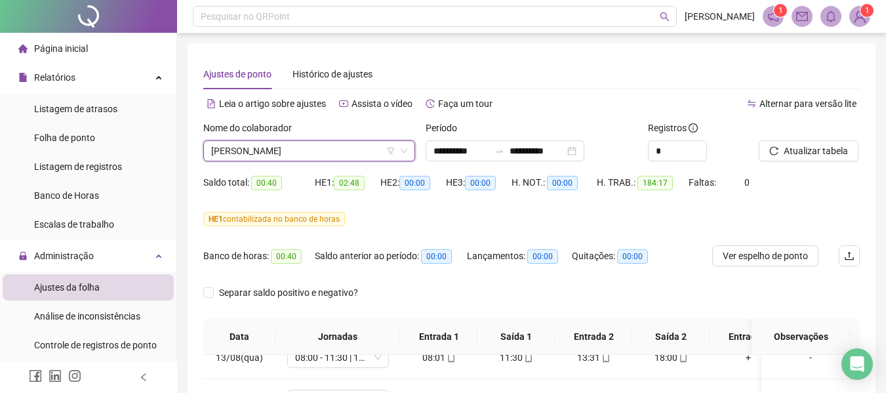
click at [261, 157] on span "[PERSON_NAME]" at bounding box center [309, 151] width 196 height 20
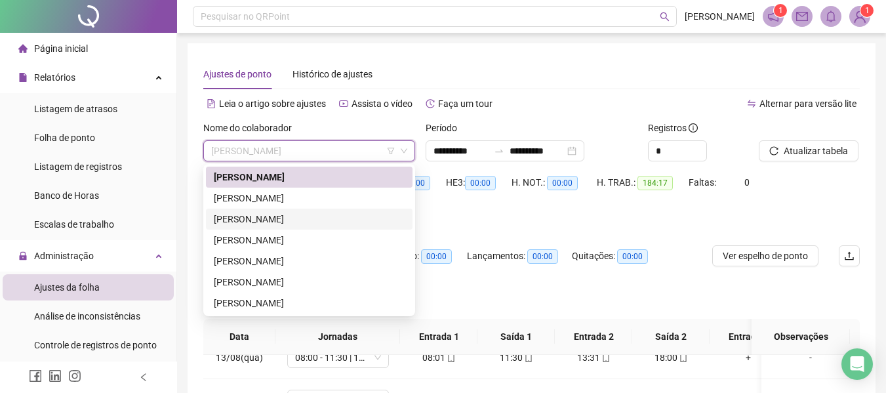
click at [262, 220] on div "[PERSON_NAME]" at bounding box center [309, 219] width 191 height 14
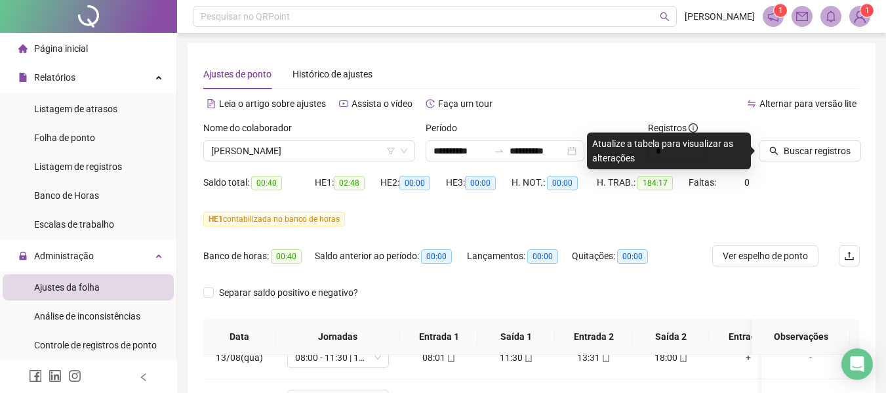
click at [810, 161] on div "Buscar registros" at bounding box center [810, 146] width 112 height 51
click at [819, 149] on span "Buscar registros" at bounding box center [817, 151] width 67 height 14
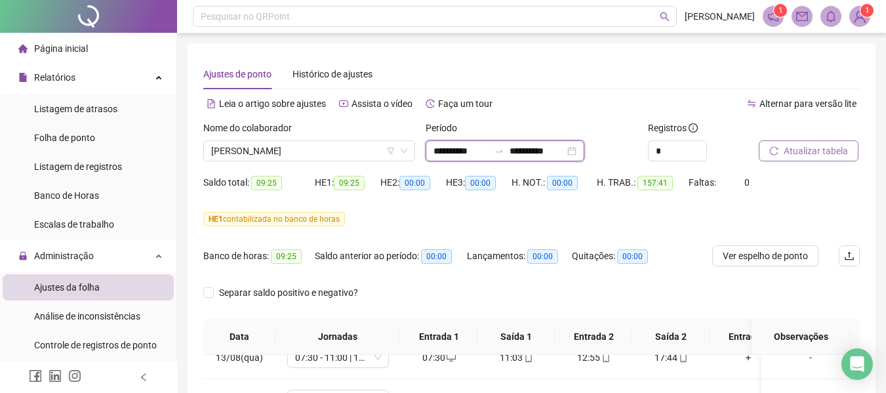
click at [548, 155] on input "**********" at bounding box center [537, 151] width 55 height 14
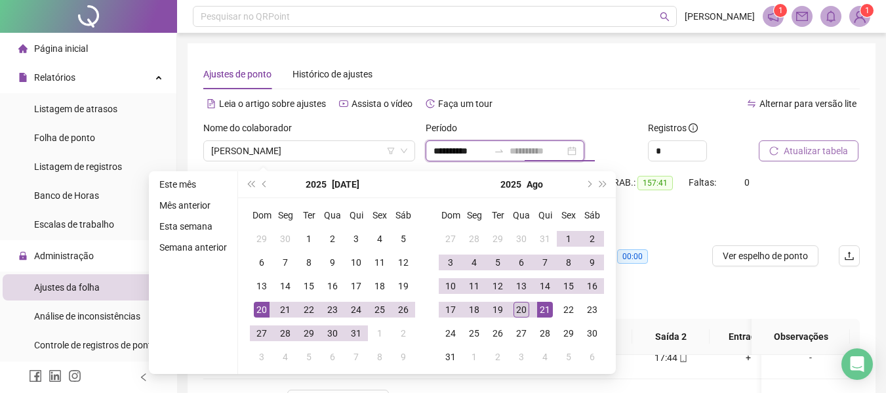
type input "**********"
click at [525, 314] on div "20" at bounding box center [522, 310] width 16 height 16
type input "**********"
click at [255, 312] on div "20" at bounding box center [262, 310] width 16 height 16
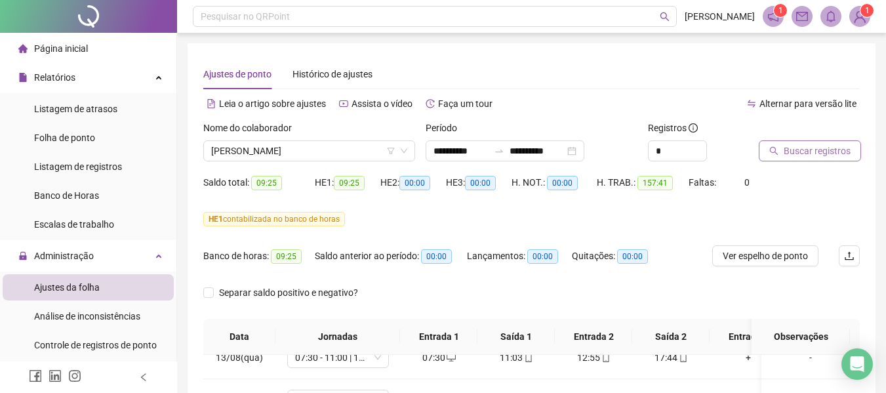
click at [815, 152] on span "Buscar registros" at bounding box center [817, 151] width 67 height 14
click at [293, 153] on span "[PERSON_NAME]" at bounding box center [309, 151] width 196 height 20
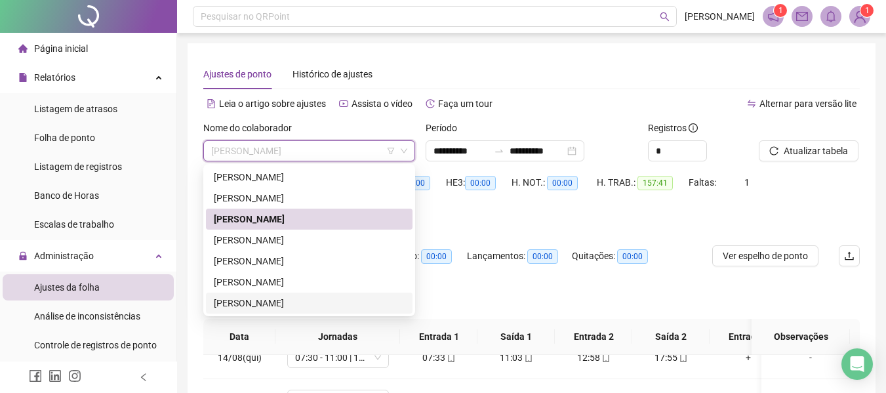
click at [272, 304] on div "[PERSON_NAME]" at bounding box center [309, 303] width 191 height 14
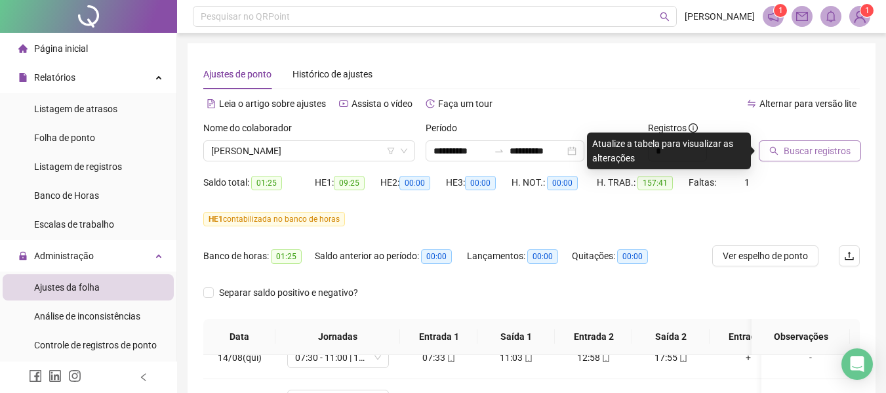
click at [848, 148] on span "Buscar registros" at bounding box center [817, 151] width 67 height 14
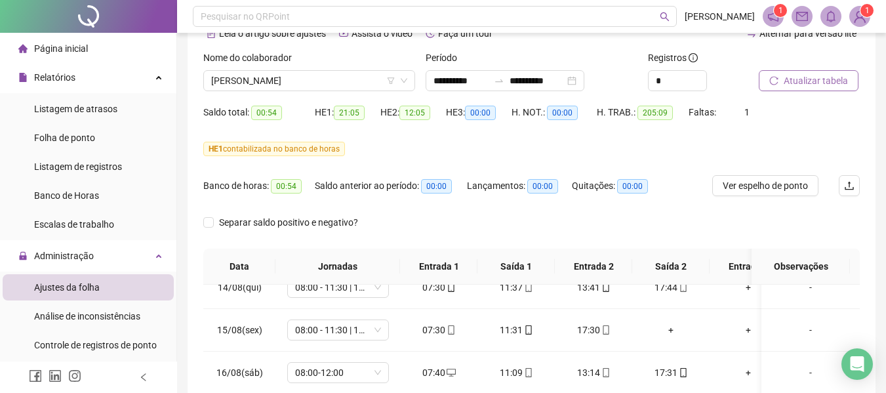
scroll to position [314, 0]
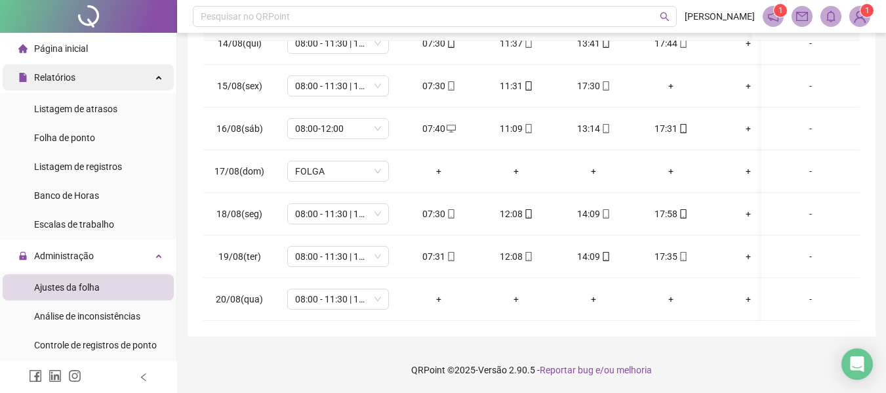
drag, startPoint x: 9, startPoint y: 93, endPoint x: 15, endPoint y: 69, distance: 25.0
click at [15, 69] on li "Relatórios Listagem de atrasos Folha de ponto Listagem de registros Banco de Ho…" at bounding box center [88, 152] width 176 height 176
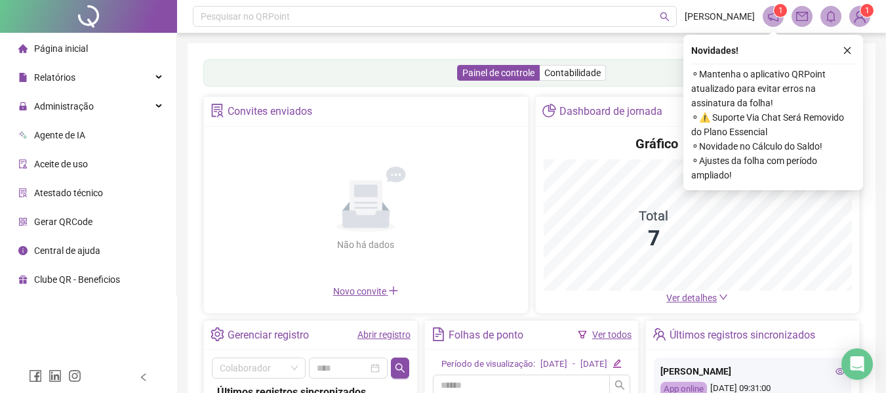
click at [853, 50] on button "button" at bounding box center [848, 51] width 16 height 16
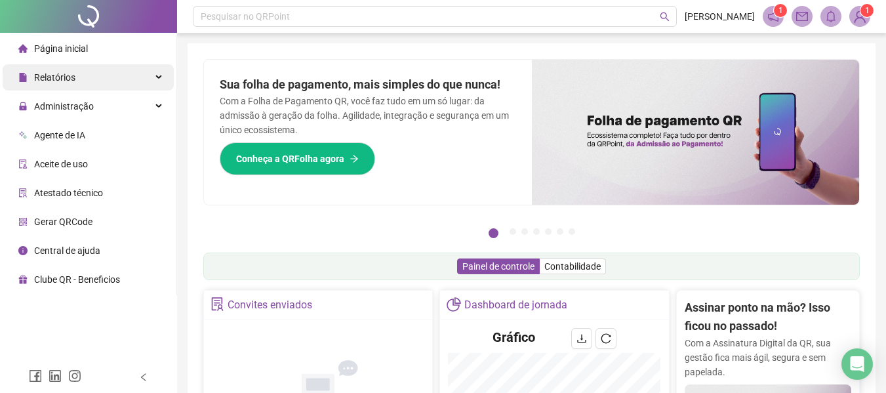
click at [133, 76] on div "Relatórios" at bounding box center [88, 77] width 171 height 26
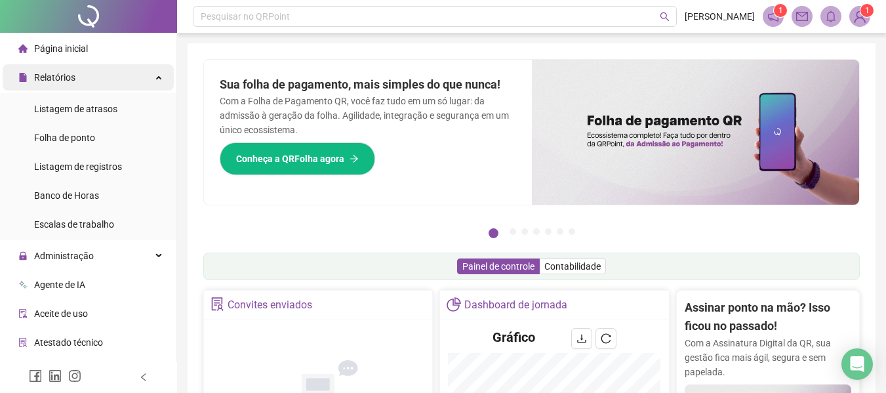
click at [108, 77] on div "Relatórios" at bounding box center [88, 77] width 171 height 26
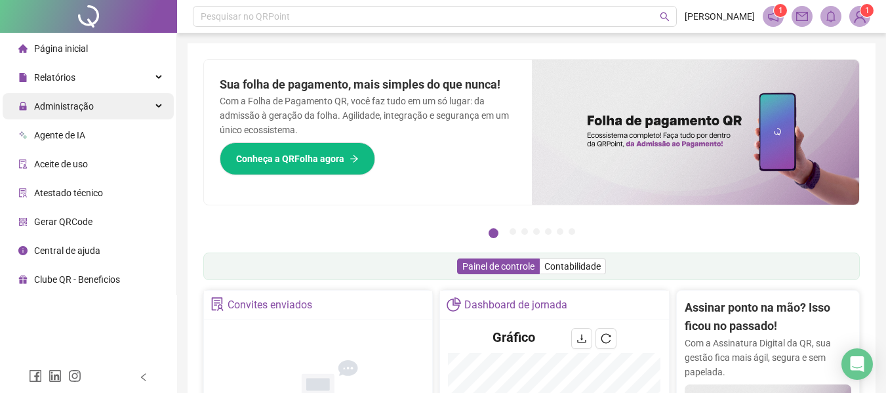
click at [121, 104] on div "Administração" at bounding box center [88, 106] width 171 height 26
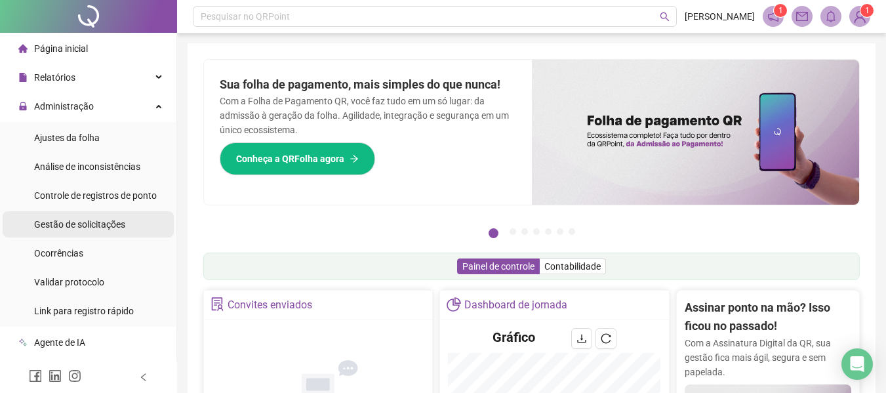
click at [76, 220] on span "Gestão de solicitações" at bounding box center [79, 224] width 91 height 10
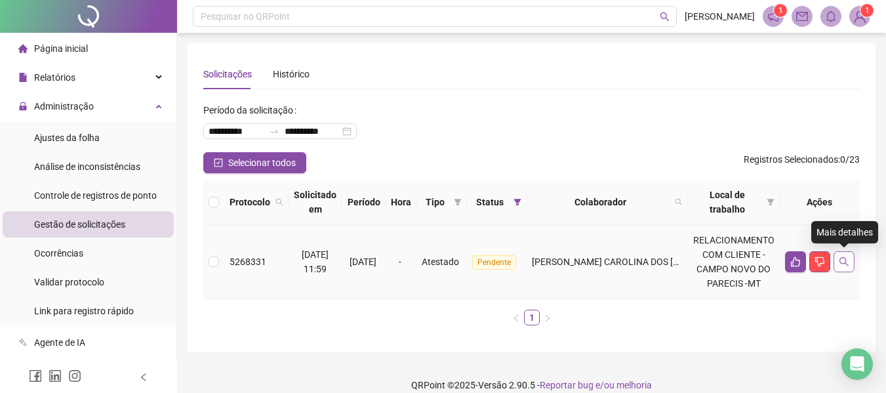
click at [852, 262] on button "button" at bounding box center [844, 261] width 21 height 21
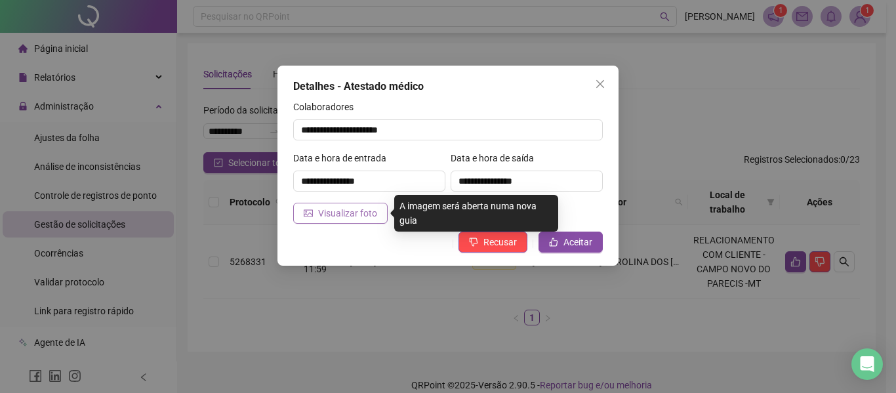
click at [346, 211] on span "Visualizar foto" at bounding box center [347, 213] width 59 height 14
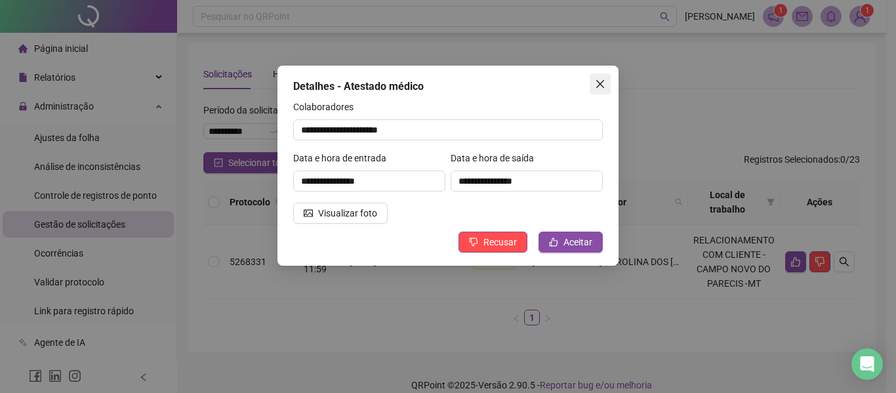
click at [599, 84] on icon "close" at bounding box center [600, 84] width 10 height 10
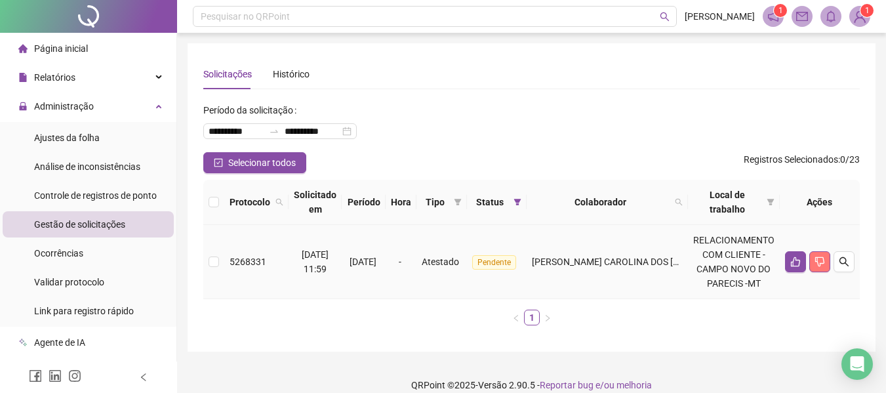
click at [816, 255] on button "button" at bounding box center [820, 261] width 21 height 21
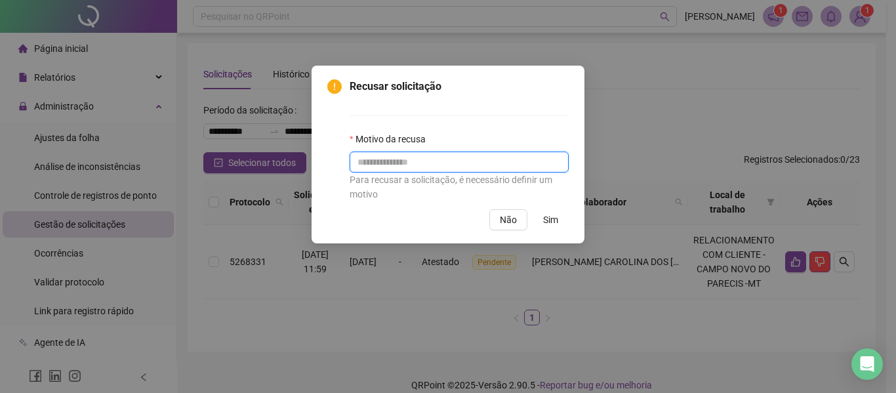
click at [404, 157] on input "text" at bounding box center [459, 162] width 219 height 21
type input "**********"
click at [564, 224] on button "Sim" at bounding box center [551, 219] width 36 height 21
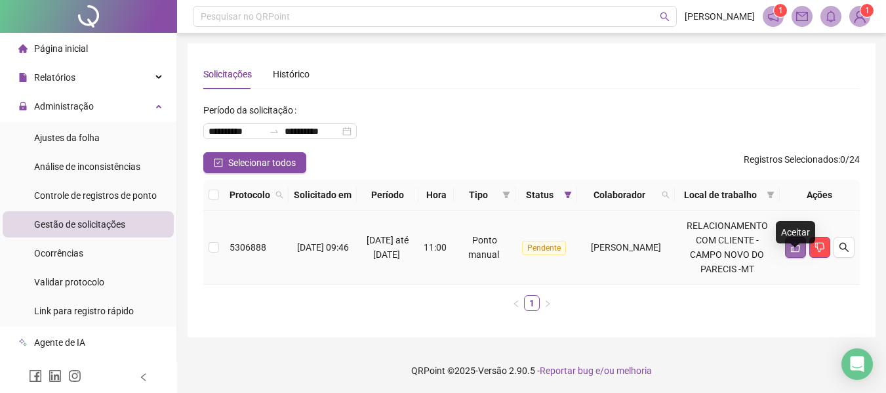
click at [795, 253] on icon "like" at bounding box center [796, 247] width 10 height 10
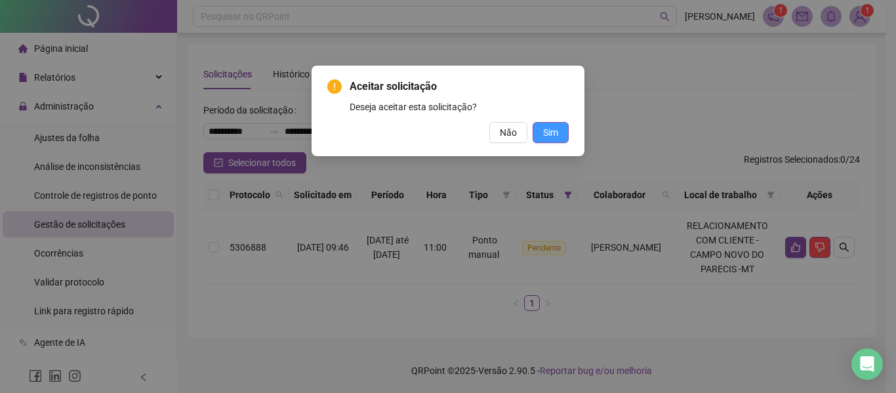
click at [549, 134] on span "Sim" at bounding box center [550, 132] width 15 height 14
